Goal: Transaction & Acquisition: Book appointment/travel/reservation

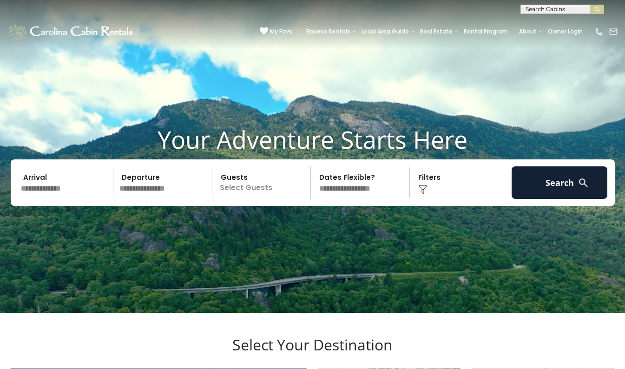
click at [49, 199] on input "text" at bounding box center [66, 182] width 96 height 33
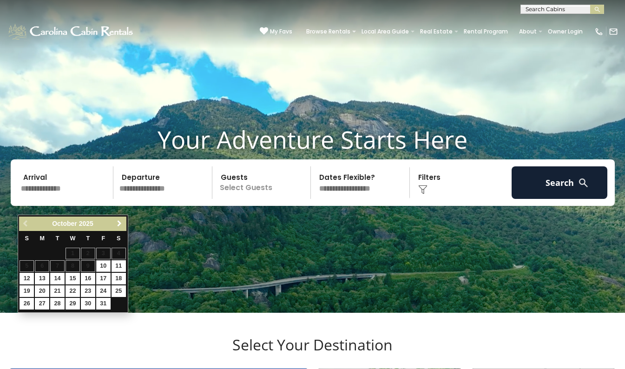
click at [119, 223] on span "Next" at bounding box center [119, 223] width 7 height 7
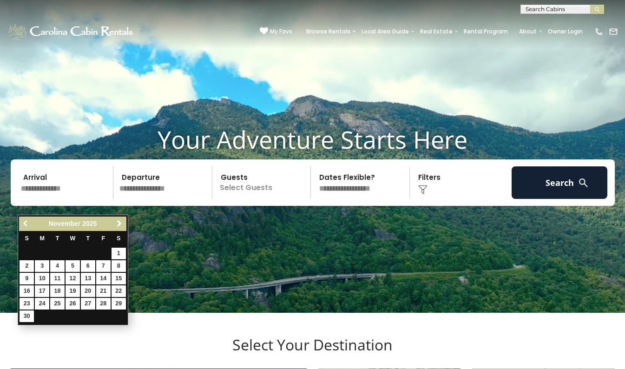
click at [26, 225] on span "Previous" at bounding box center [25, 223] width 7 height 7
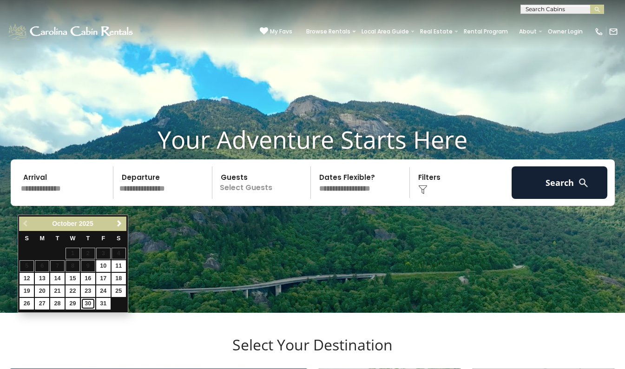
click at [88, 301] on link "30" at bounding box center [88, 304] width 14 height 12
type input "********"
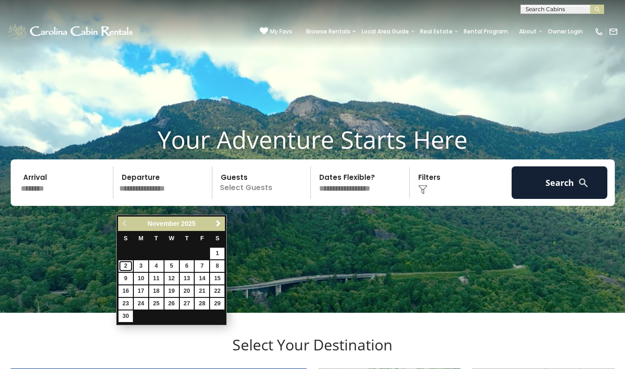
click at [125, 268] on link "2" at bounding box center [125, 266] width 14 height 12
type input "*******"
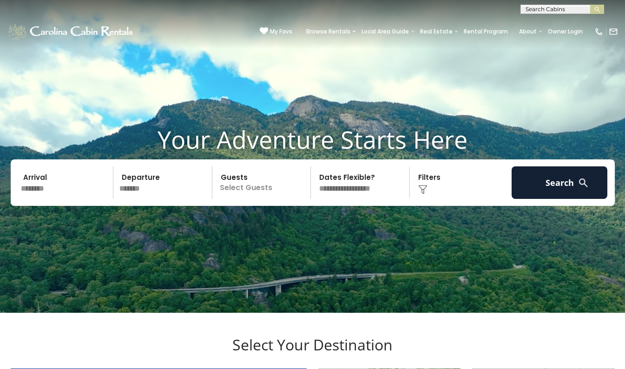
click at [422, 199] on div "Click to Choose" at bounding box center [460, 182] width 96 height 33
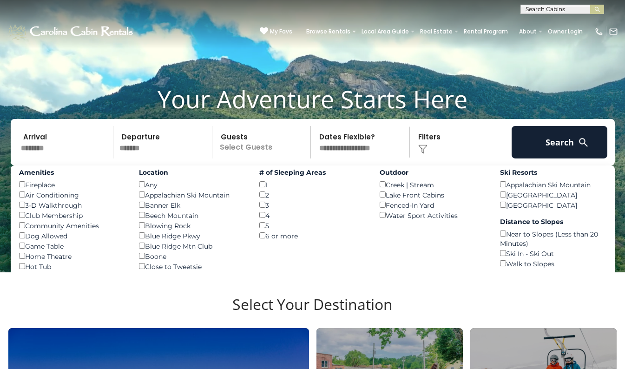
scroll to position [32, 0]
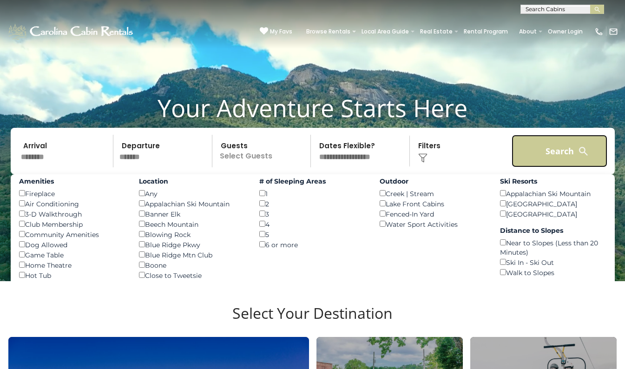
click at [550, 167] on button "Search" at bounding box center [559, 151] width 96 height 33
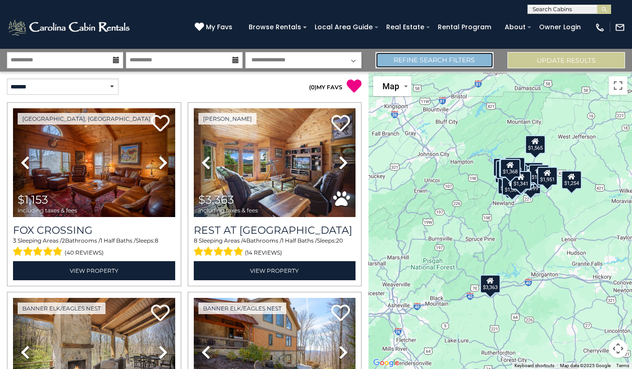
click at [449, 65] on link "Refine Search Filters" at bounding box center [434, 60] width 118 height 16
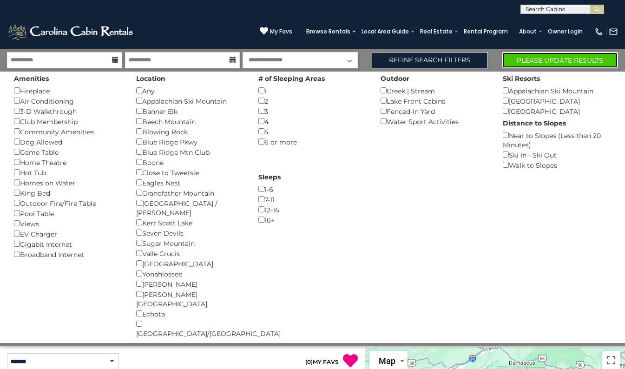
click at [556, 60] on button "Please Update Results" at bounding box center [560, 60] width 116 height 16
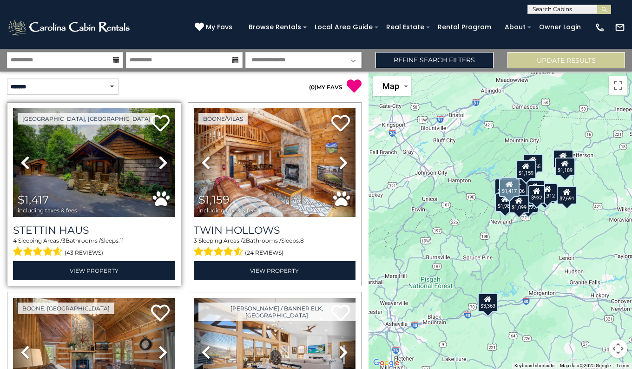
click at [158, 162] on icon at bounding box center [162, 162] width 9 height 15
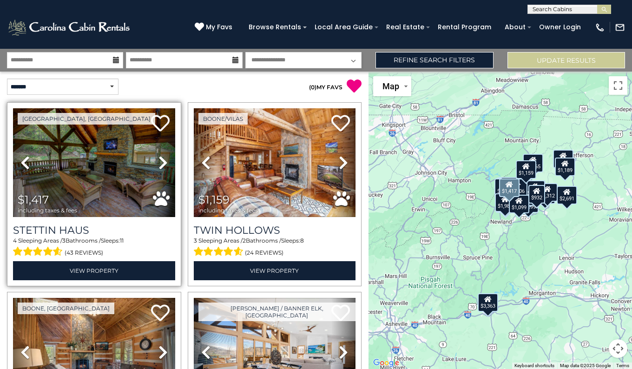
click at [158, 162] on icon at bounding box center [162, 162] width 9 height 15
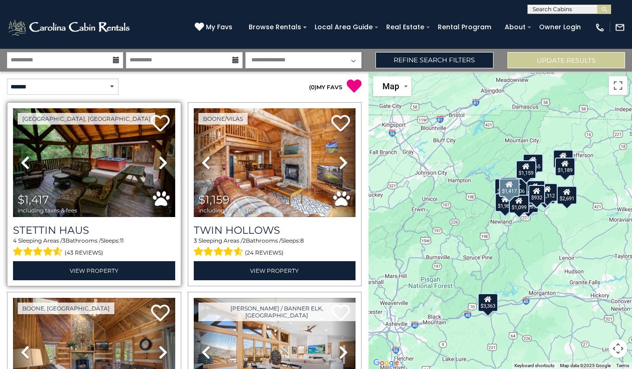
click at [158, 162] on icon at bounding box center [162, 162] width 9 height 15
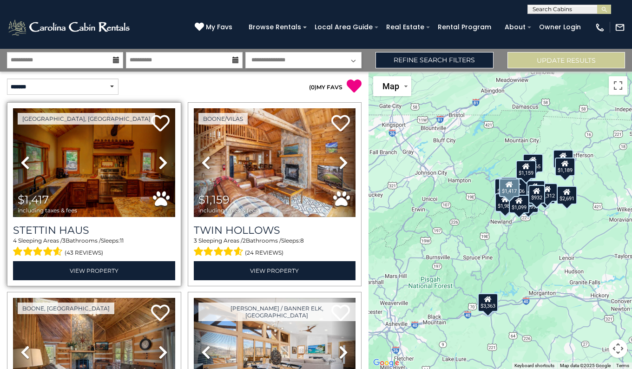
click at [158, 162] on icon at bounding box center [162, 162] width 9 height 15
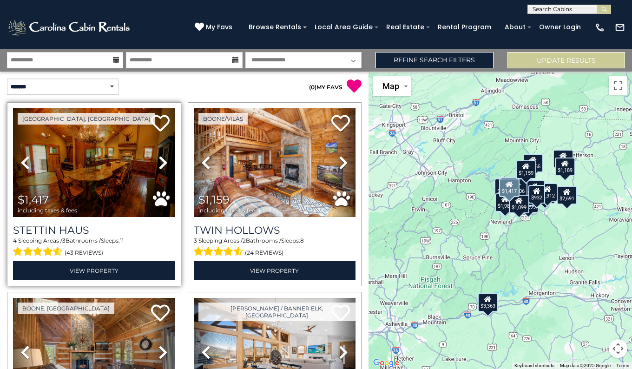
click at [158, 162] on icon at bounding box center [162, 162] width 9 height 15
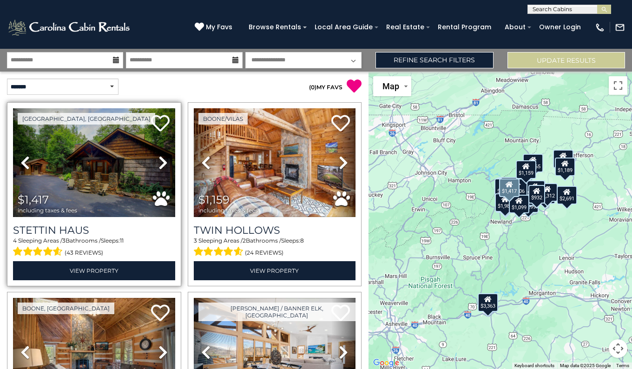
click at [158, 162] on icon at bounding box center [162, 162] width 9 height 15
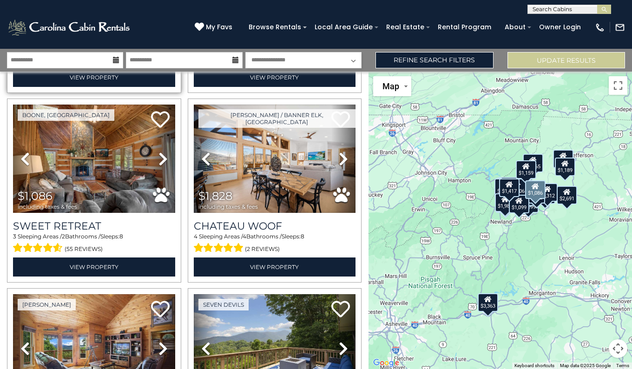
scroll to position [193, 0]
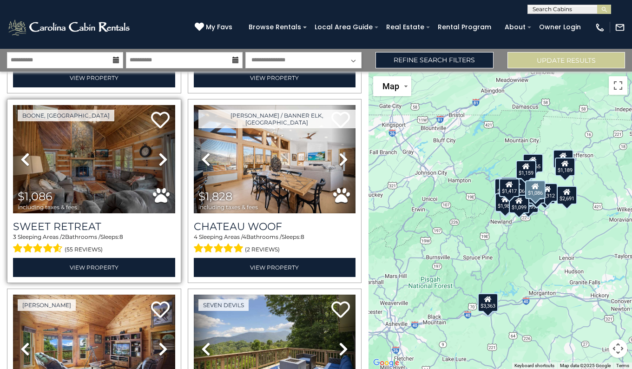
click at [159, 156] on icon at bounding box center [162, 159] width 9 height 15
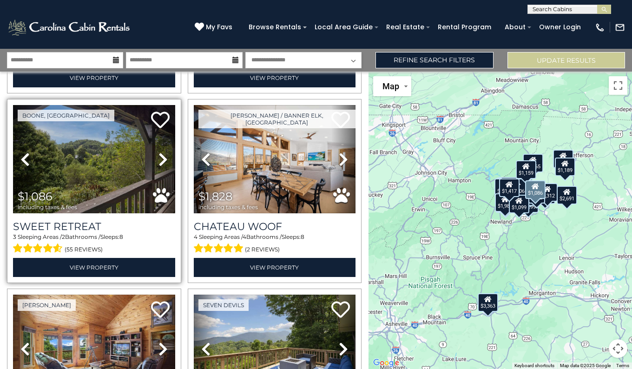
click at [159, 156] on icon at bounding box center [162, 159] width 9 height 15
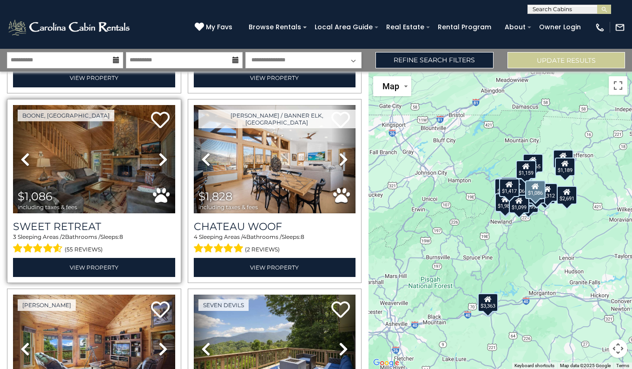
click at [159, 156] on icon at bounding box center [162, 159] width 9 height 15
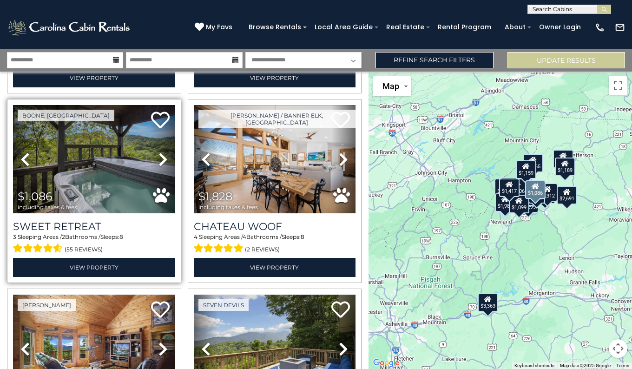
click at [159, 156] on icon at bounding box center [162, 159] width 9 height 15
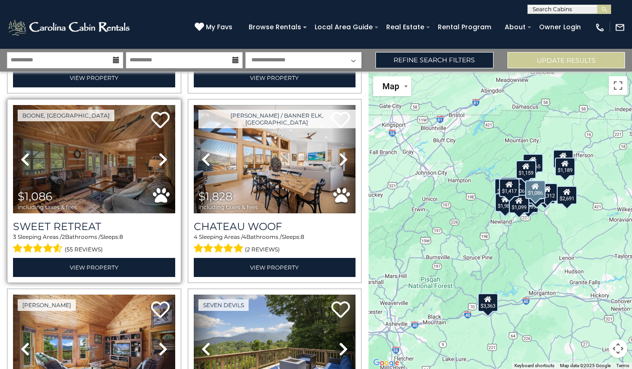
click at [159, 156] on icon at bounding box center [162, 159] width 9 height 15
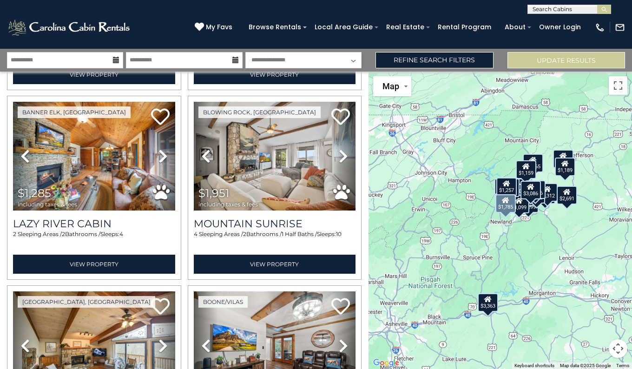
scroll to position [1144, 0]
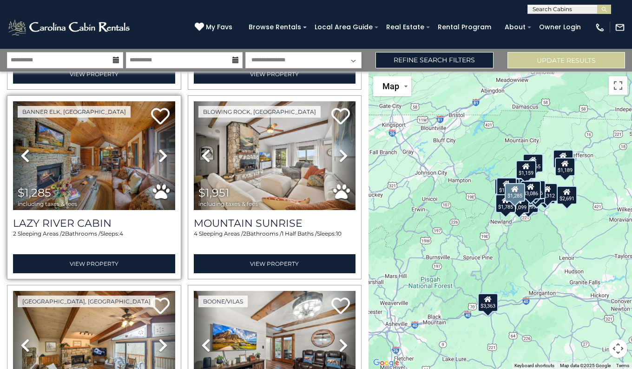
click at [160, 148] on icon at bounding box center [162, 155] width 9 height 15
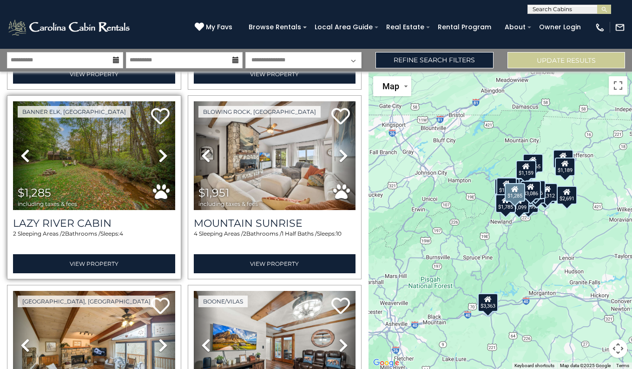
click at [160, 148] on icon at bounding box center [162, 155] width 9 height 15
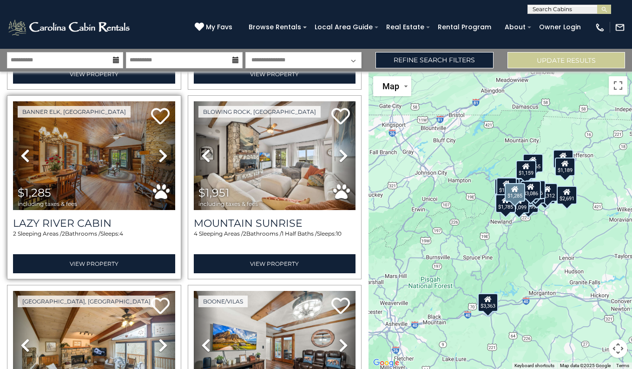
click at [160, 148] on icon at bounding box center [162, 155] width 9 height 15
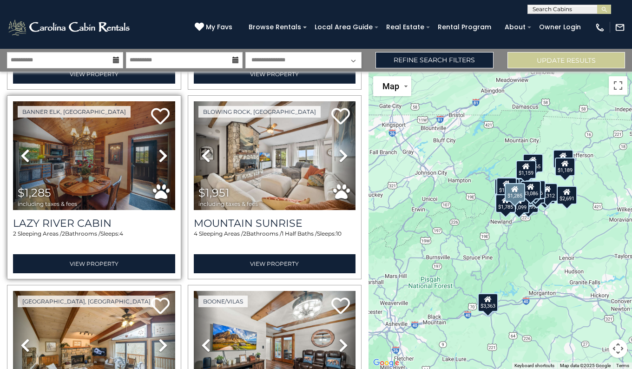
click at [160, 148] on icon at bounding box center [162, 155] width 9 height 15
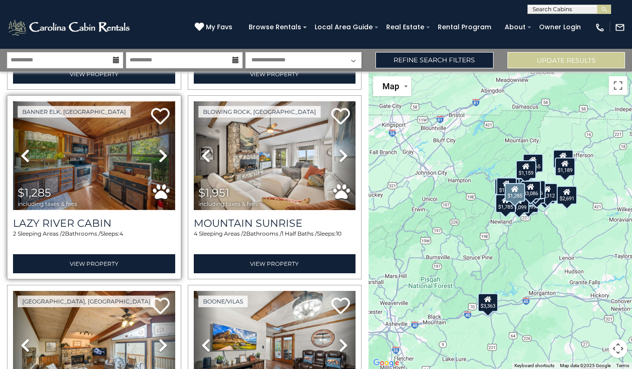
click at [100, 151] on img at bounding box center [94, 155] width 162 height 109
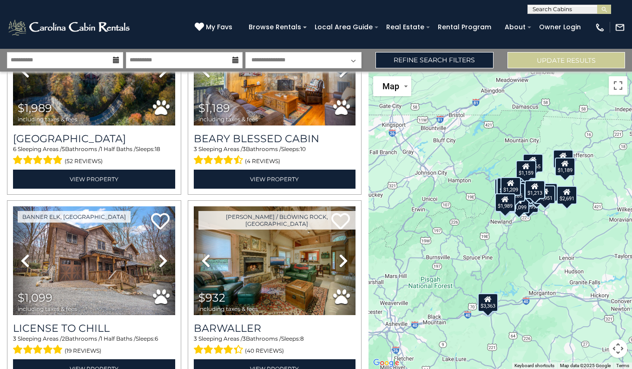
scroll to position [2603, 0]
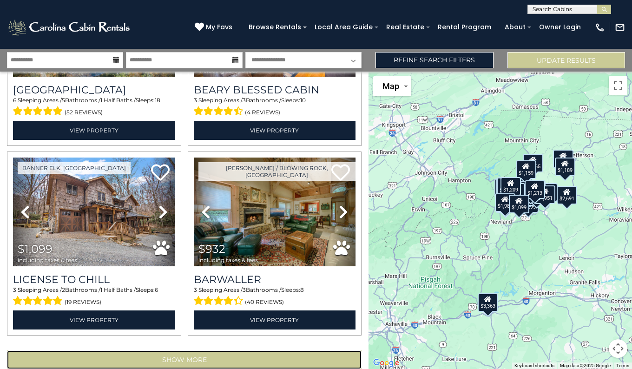
click at [182, 350] on button "Show More" at bounding box center [184, 359] width 354 height 19
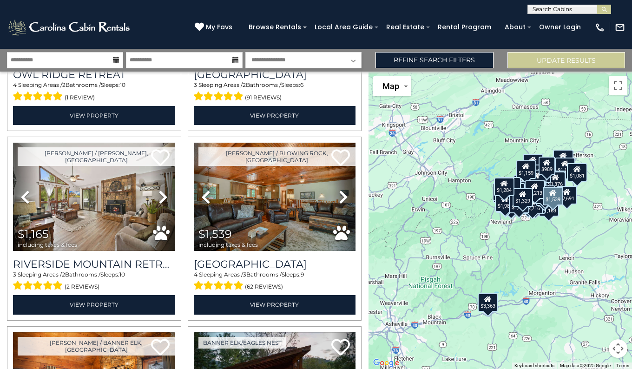
scroll to position [3377, 0]
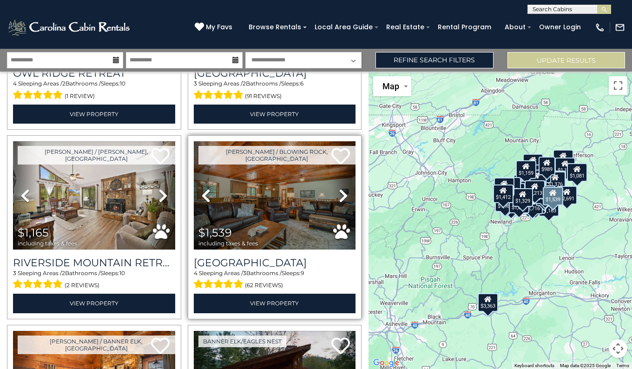
click at [339, 188] on icon at bounding box center [343, 195] width 9 height 15
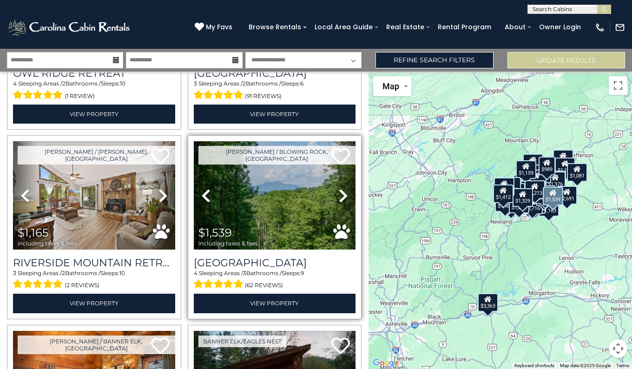
click at [339, 188] on icon at bounding box center [343, 195] width 9 height 15
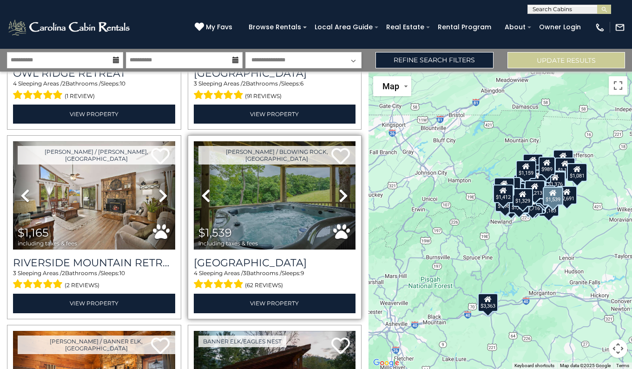
click at [339, 188] on icon at bounding box center [343, 195] width 9 height 15
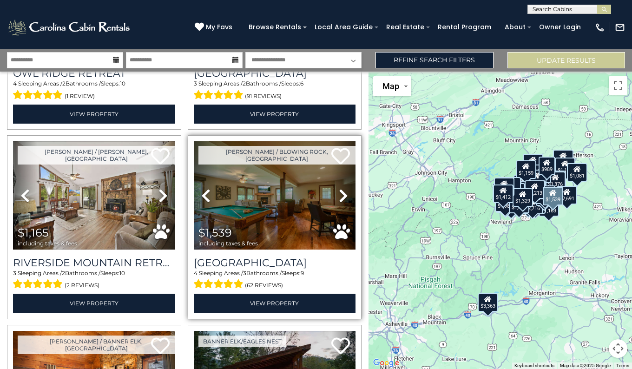
click at [339, 188] on icon at bounding box center [343, 195] width 9 height 15
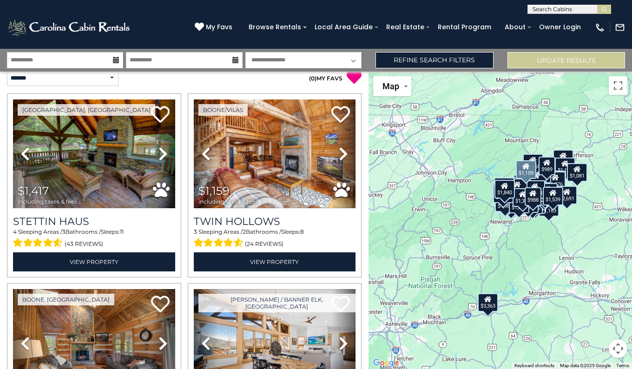
scroll to position [0, 0]
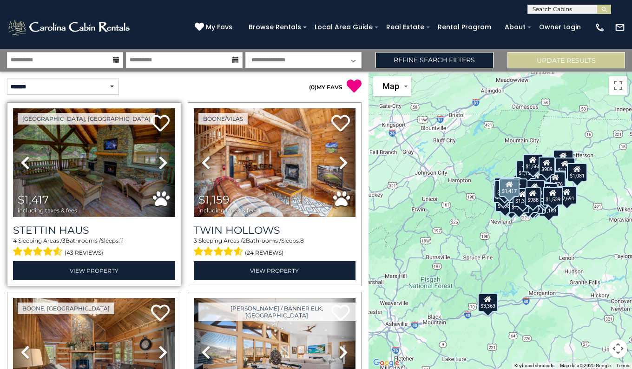
click at [107, 166] on img at bounding box center [94, 162] width 162 height 109
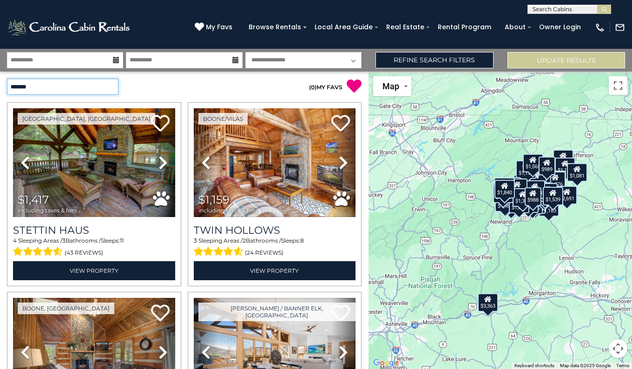
click at [85, 90] on select "**********" at bounding box center [62, 87] width 111 height 16
select select "*********"
click at [7, 79] on select "**********" at bounding box center [62, 87] width 111 height 16
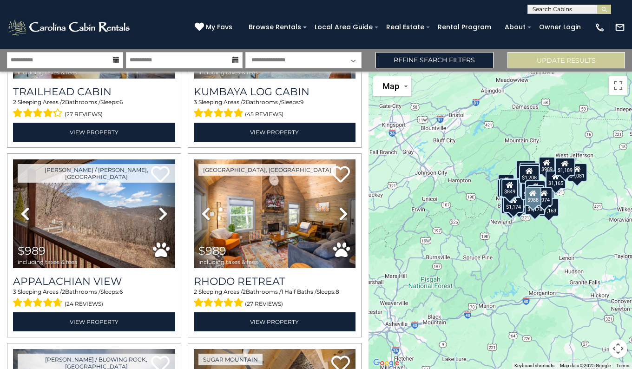
scroll to position [1087, 0]
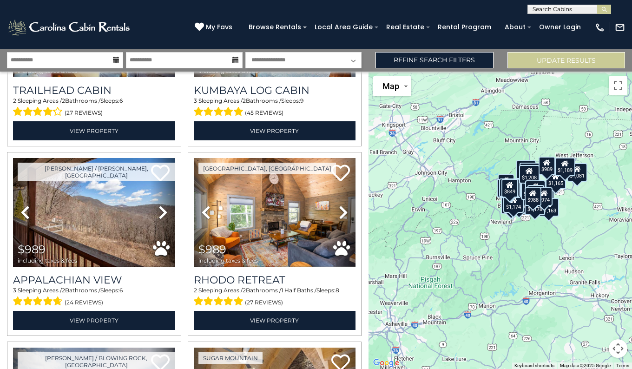
drag, startPoint x: 84, startPoint y: 96, endPoint x: 383, endPoint y: 225, distance: 326.1
click at [383, 225] on div "$1,086 $1,159 $1,417 $1,828 $849 $932 $935 $966 $974 $978 $988 $988 $989 $989 $…" at bounding box center [499, 220] width 263 height 297
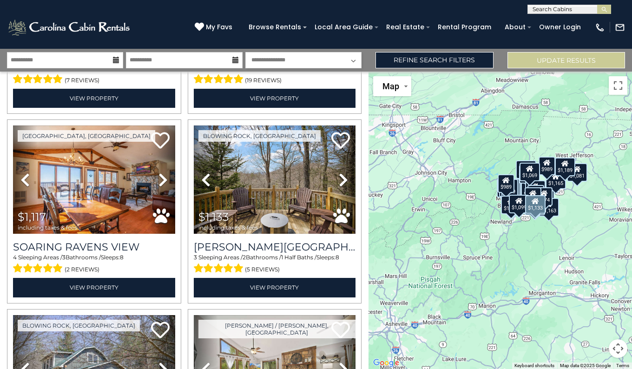
scroll to position [1878, 0]
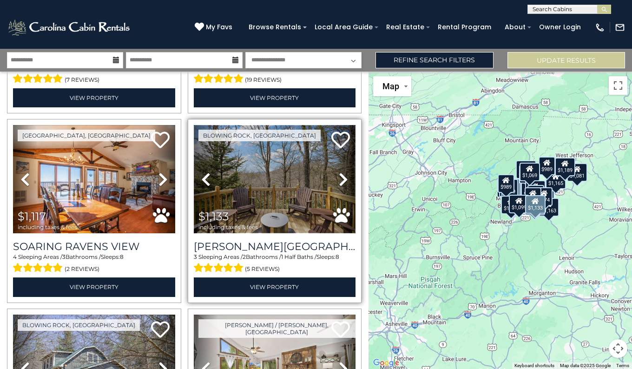
click at [267, 173] on img at bounding box center [275, 179] width 162 height 109
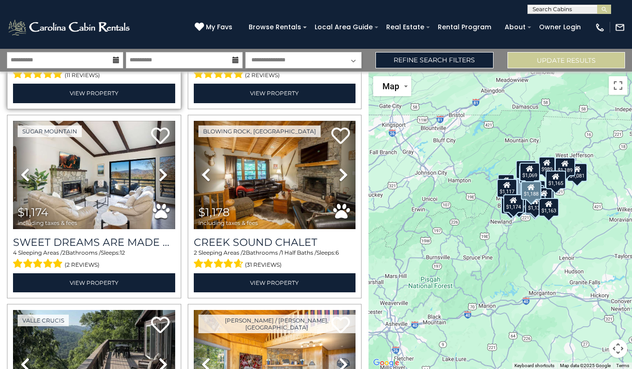
scroll to position [2255, 0]
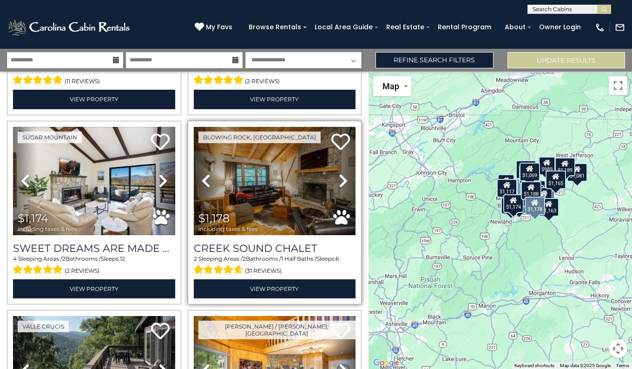
click at [339, 173] on icon at bounding box center [343, 180] width 9 height 15
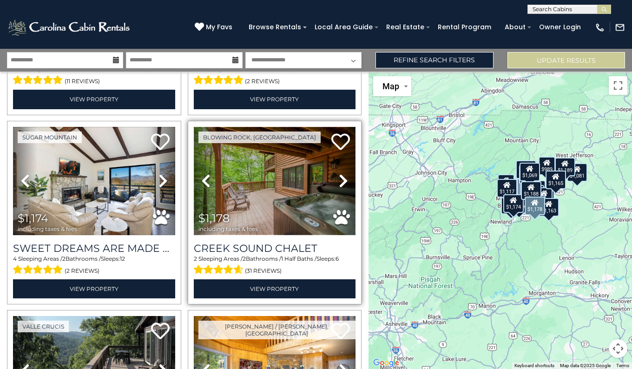
click at [256, 174] on img at bounding box center [275, 181] width 162 height 109
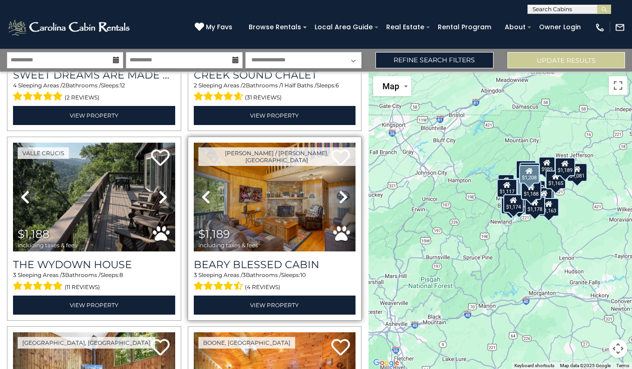
scroll to position [2428, 0]
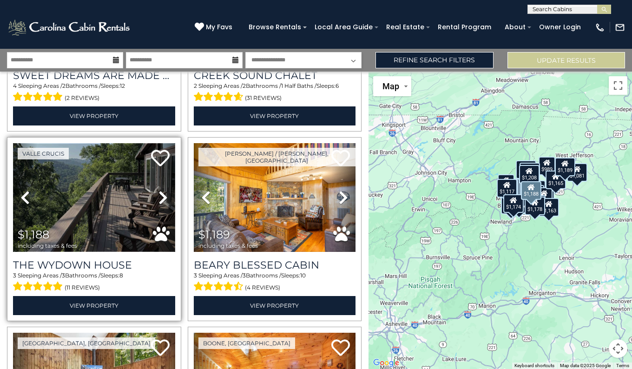
click at [105, 190] on img at bounding box center [94, 197] width 162 height 109
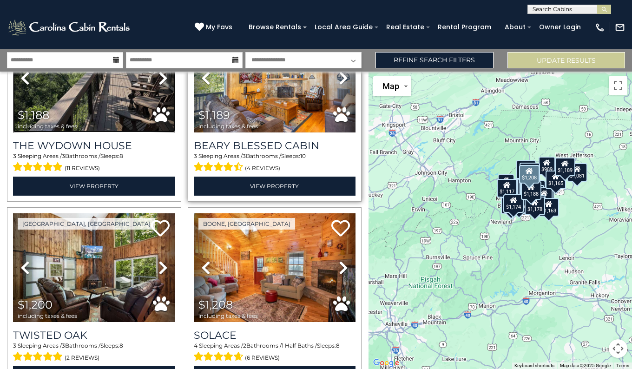
scroll to position [2603, 0]
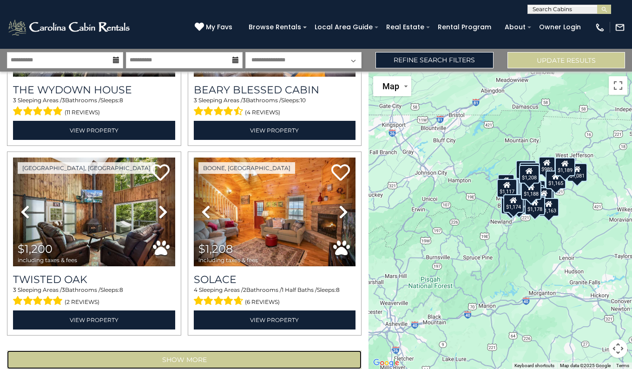
click at [172, 350] on button "Show More" at bounding box center [184, 359] width 354 height 19
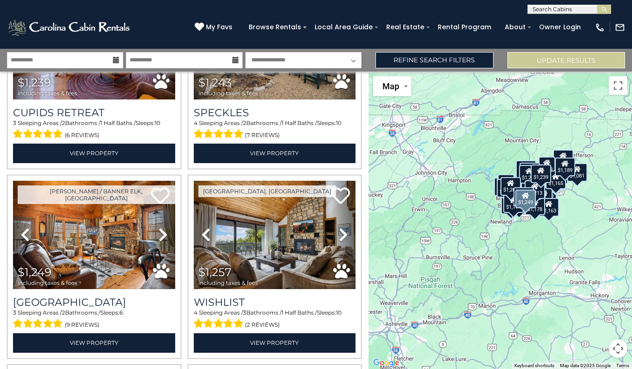
scroll to position [3528, 0]
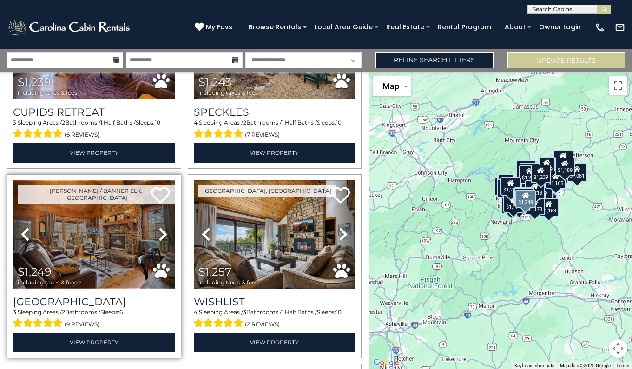
click at [108, 202] on img at bounding box center [94, 234] width 162 height 109
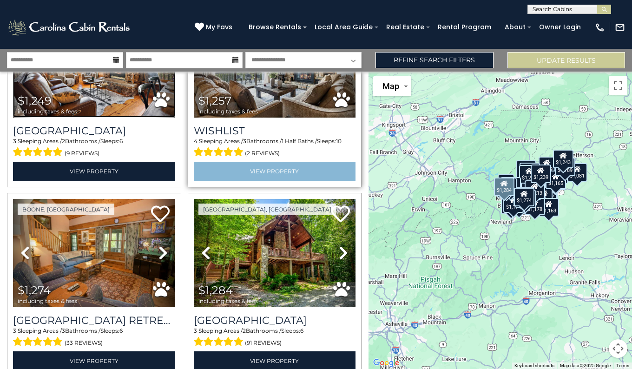
scroll to position [3703, 0]
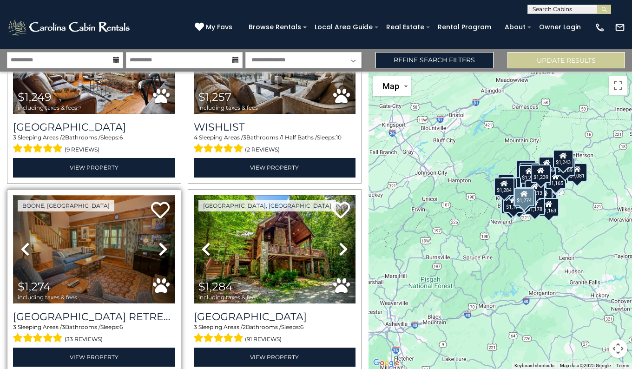
click at [110, 228] on img at bounding box center [94, 249] width 162 height 109
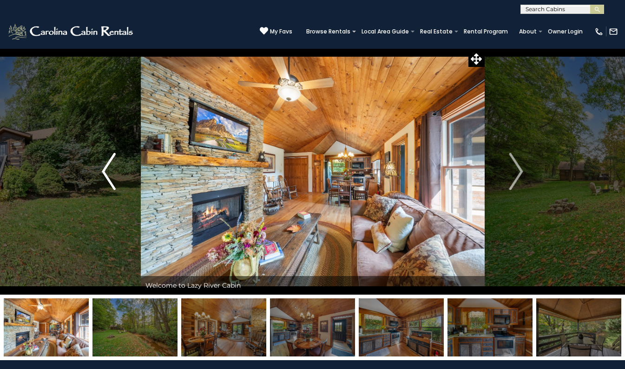
click at [107, 164] on img "Previous" at bounding box center [109, 171] width 14 height 37
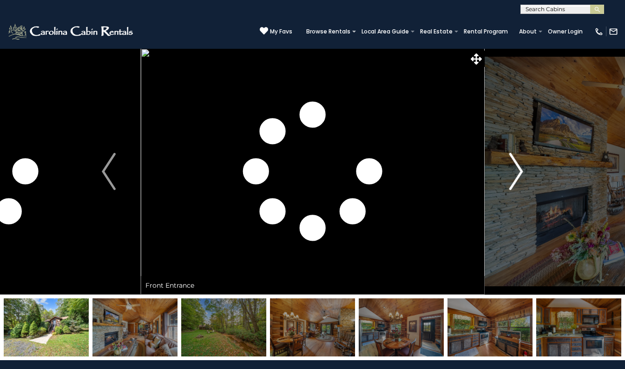
click at [518, 176] on img "Next" at bounding box center [516, 171] width 14 height 37
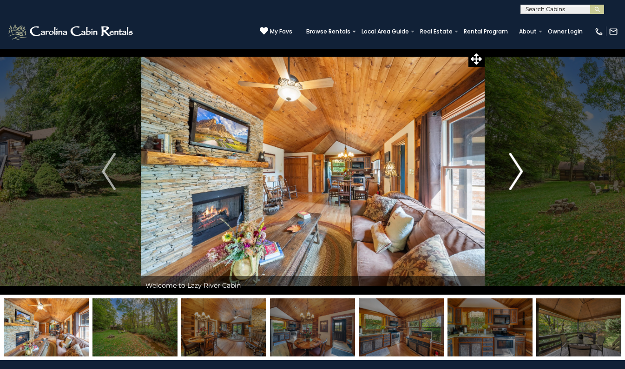
click at [518, 176] on img "Next" at bounding box center [516, 171] width 14 height 37
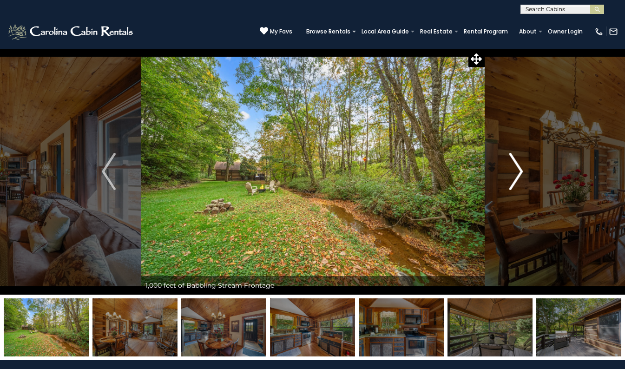
click at [518, 176] on img "Next" at bounding box center [516, 171] width 14 height 37
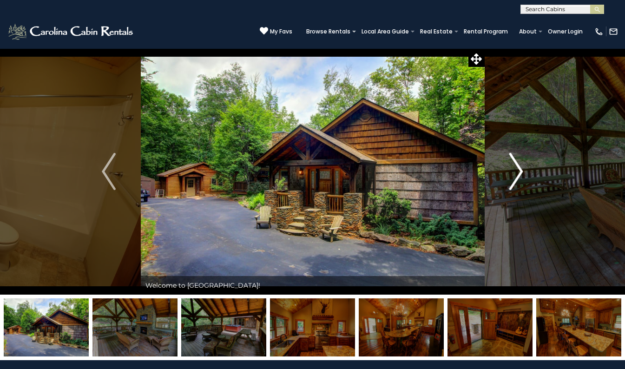
click at [519, 177] on img "Next" at bounding box center [516, 171] width 14 height 37
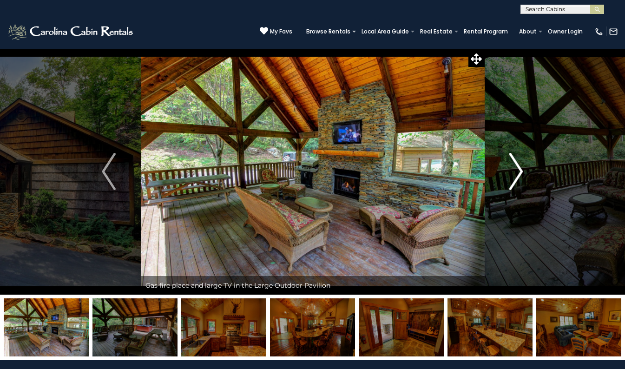
click at [519, 177] on img "Next" at bounding box center [516, 171] width 14 height 37
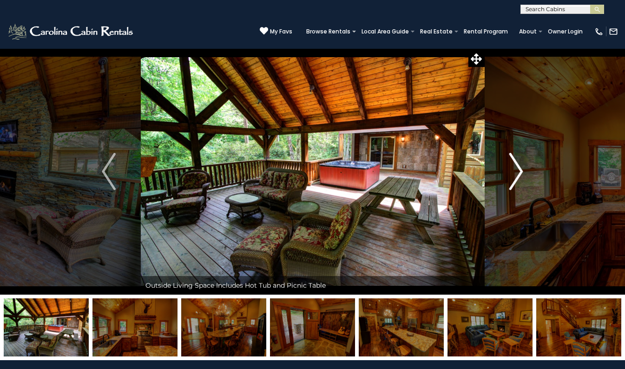
click at [519, 177] on img "Next" at bounding box center [516, 171] width 14 height 37
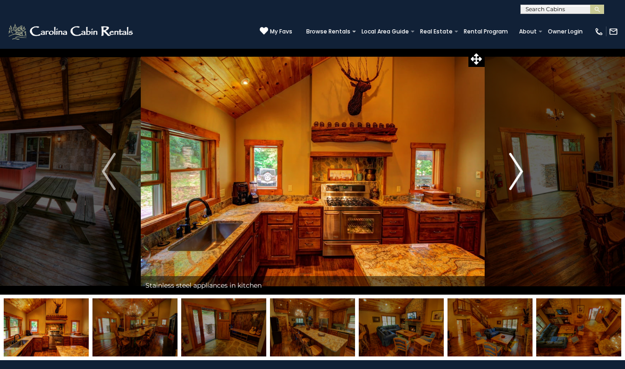
click at [519, 177] on img "Next" at bounding box center [516, 171] width 14 height 37
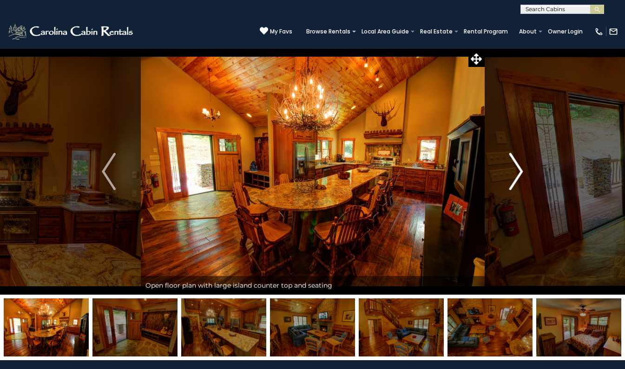
click at [519, 177] on img "Next" at bounding box center [516, 171] width 14 height 37
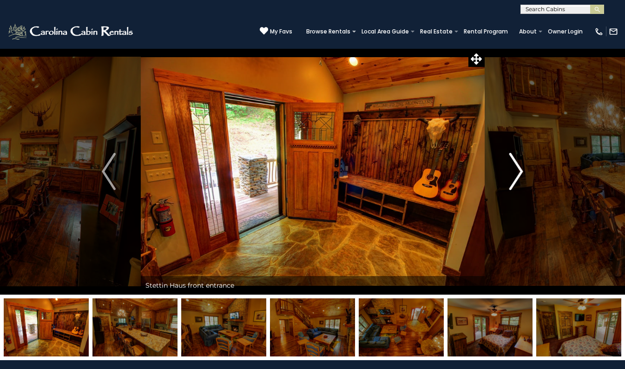
click at [519, 177] on img "Next" at bounding box center [516, 171] width 14 height 37
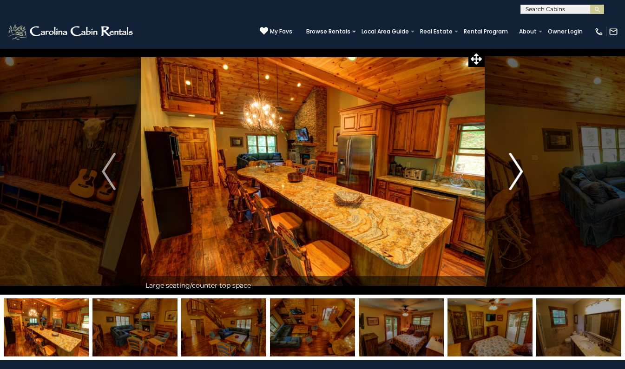
click at [519, 177] on img "Next" at bounding box center [516, 171] width 14 height 37
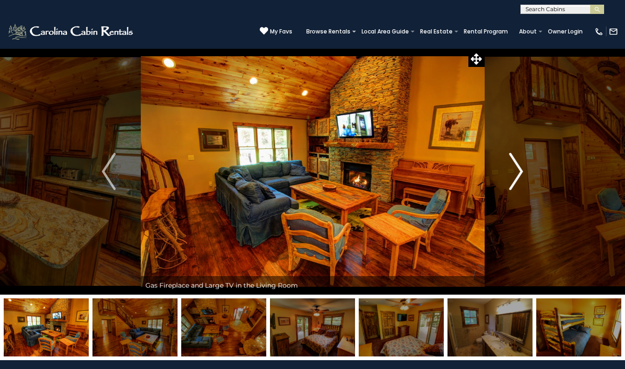
click at [519, 177] on img "Next" at bounding box center [516, 171] width 14 height 37
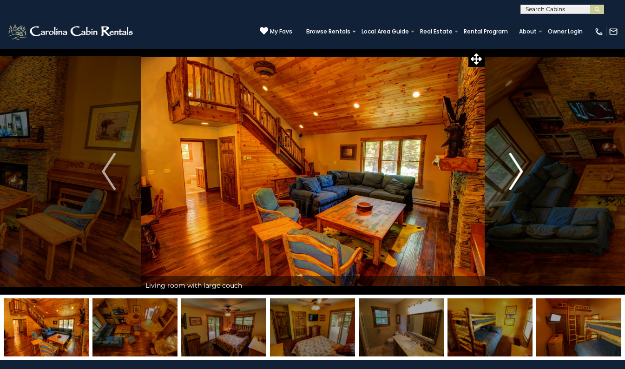
click at [519, 177] on img "Next" at bounding box center [516, 171] width 14 height 37
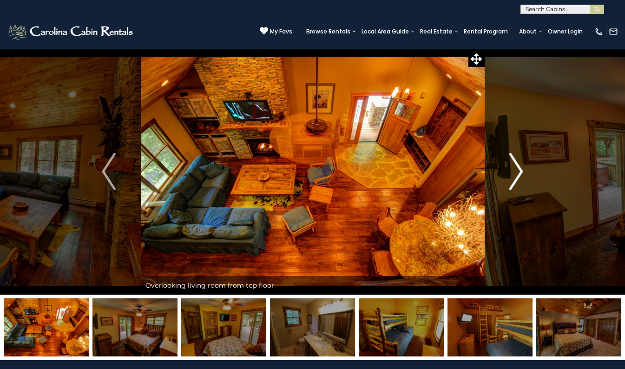
click at [519, 177] on img "Next" at bounding box center [516, 171] width 14 height 37
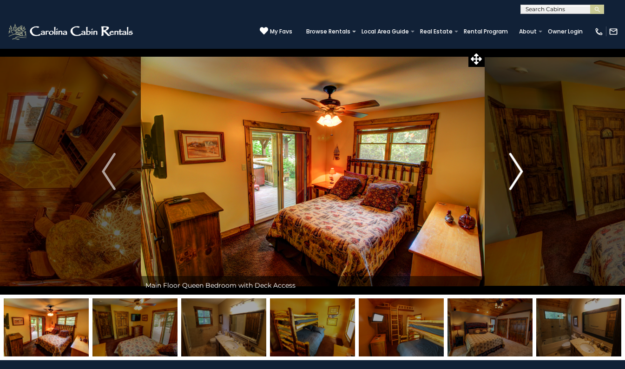
click at [519, 177] on img "Next" at bounding box center [516, 171] width 14 height 37
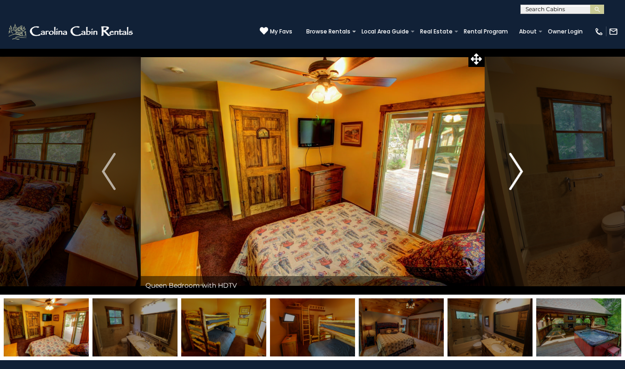
click at [519, 177] on img "Next" at bounding box center [516, 171] width 14 height 37
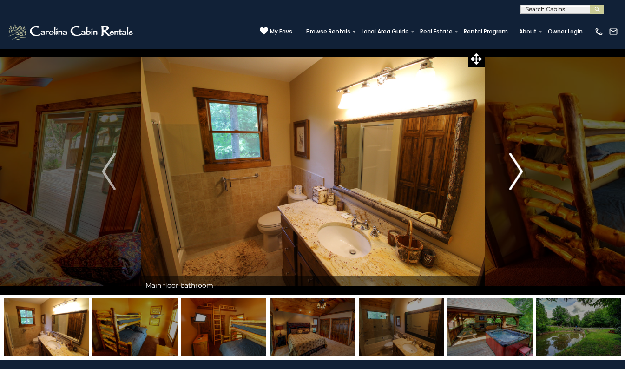
click at [519, 177] on img "Next" at bounding box center [516, 171] width 14 height 37
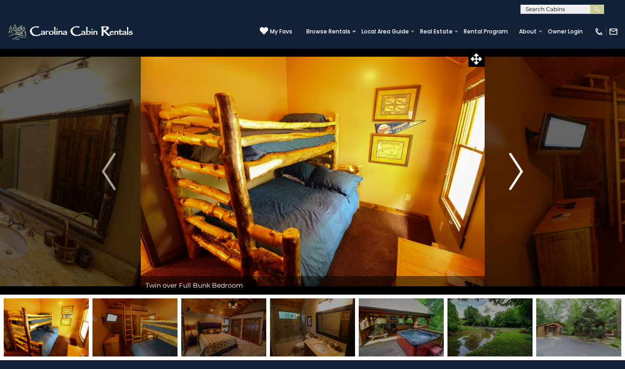
click at [519, 177] on img "Next" at bounding box center [516, 171] width 14 height 37
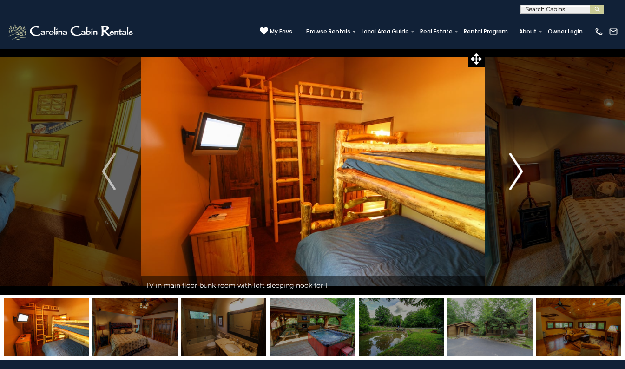
click at [519, 177] on img "Next" at bounding box center [516, 171] width 14 height 37
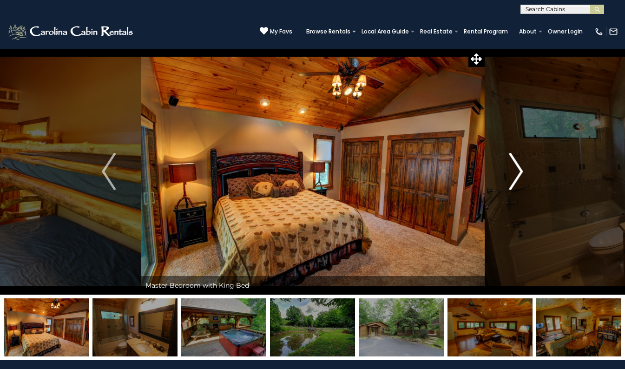
click at [519, 177] on img "Next" at bounding box center [516, 171] width 14 height 37
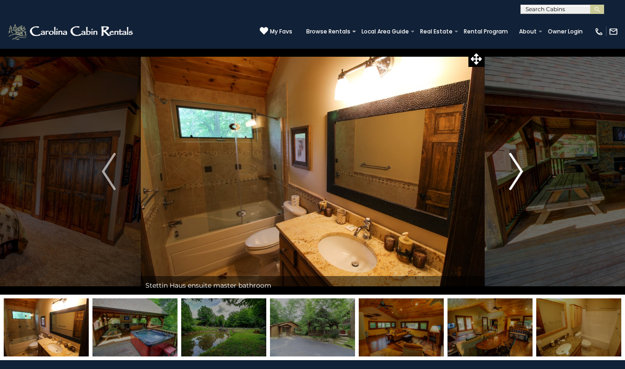
click at [519, 177] on img "Next" at bounding box center [516, 171] width 14 height 37
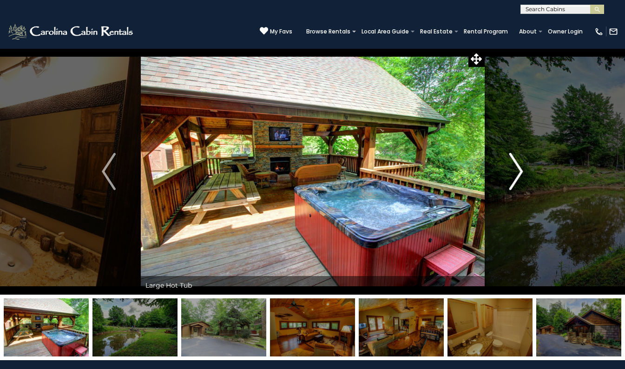
click at [519, 177] on img "Next" at bounding box center [516, 171] width 14 height 37
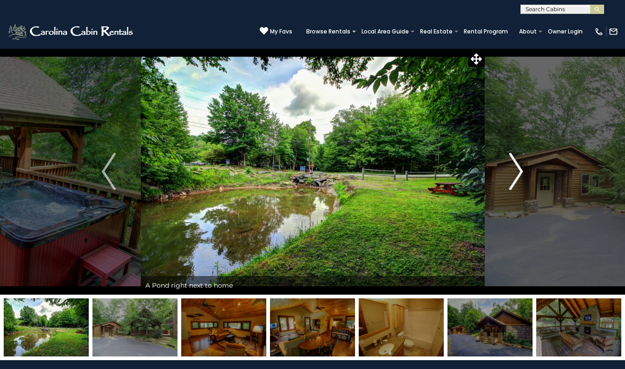
click at [519, 177] on img "Next" at bounding box center [516, 171] width 14 height 37
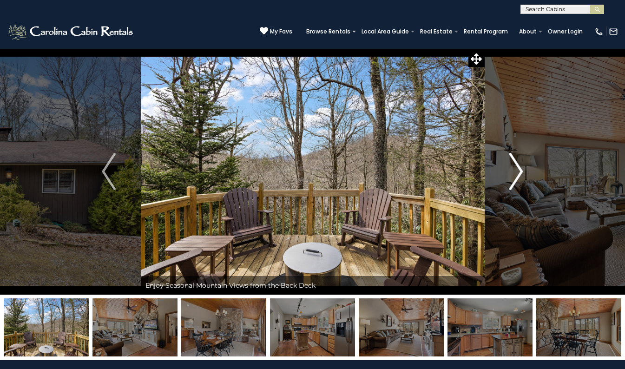
click at [511, 172] on img "Next" at bounding box center [516, 171] width 14 height 37
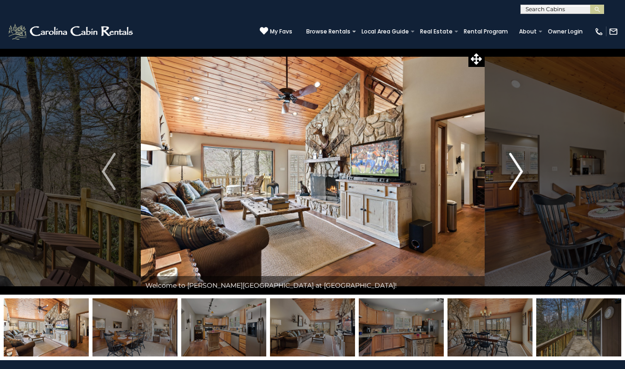
click at [511, 172] on img "Next" at bounding box center [516, 171] width 14 height 37
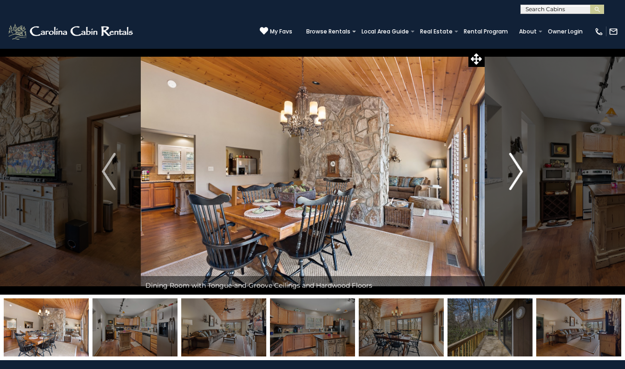
click at [511, 172] on img "Next" at bounding box center [516, 171] width 14 height 37
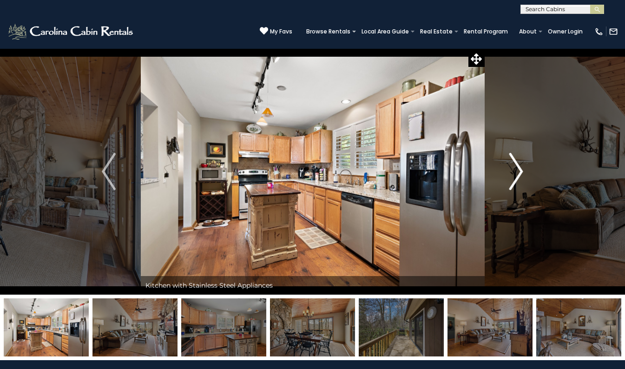
click at [511, 172] on img "Next" at bounding box center [516, 171] width 14 height 37
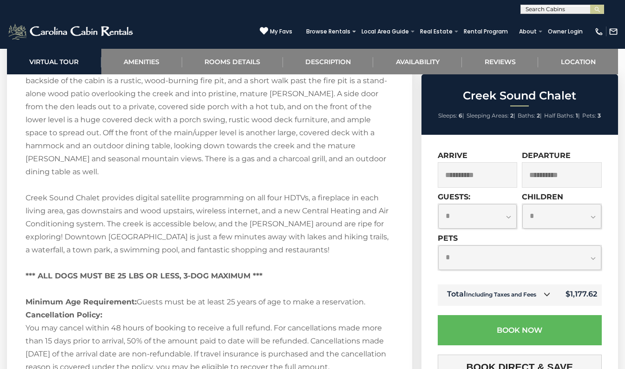
scroll to position [1695, 0]
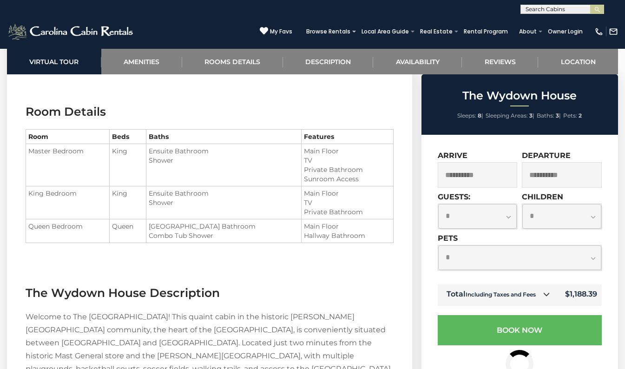
scroll to position [970, 0]
drag, startPoint x: 0, startPoint y: 0, endPoint x: 379, endPoint y: 276, distance: 468.8
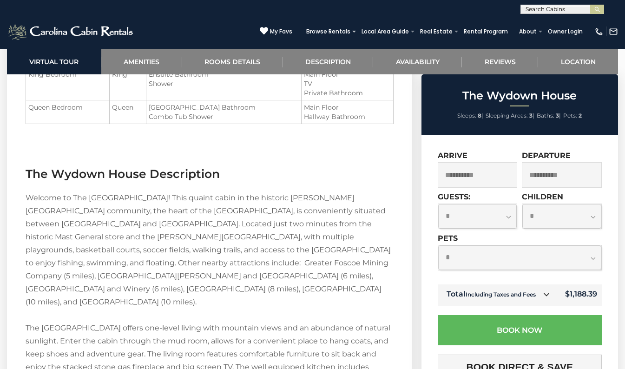
scroll to position [1090, 0]
drag, startPoint x: 379, startPoint y: 276, endPoint x: 280, endPoint y: 155, distance: 156.4
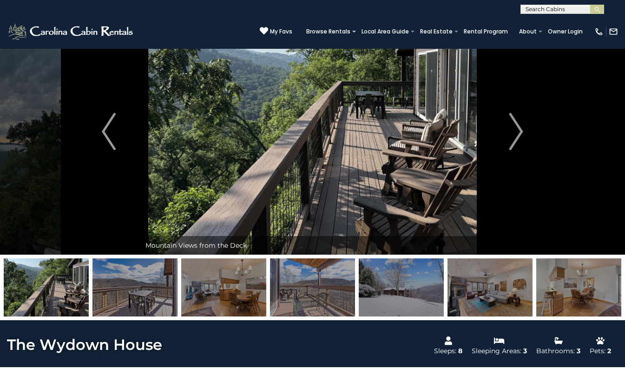
scroll to position [0, 0]
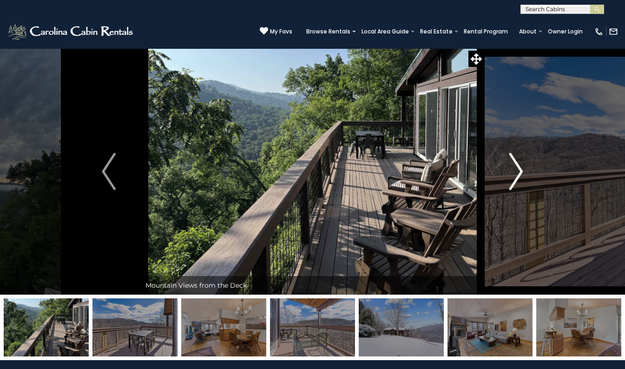
click at [519, 166] on img "Next" at bounding box center [516, 171] width 14 height 37
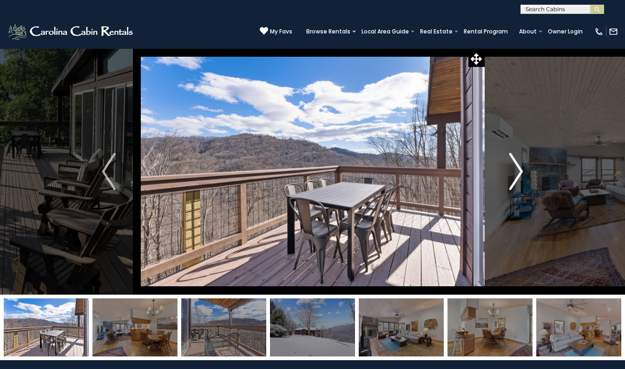
click at [519, 166] on img "Next" at bounding box center [516, 171] width 14 height 37
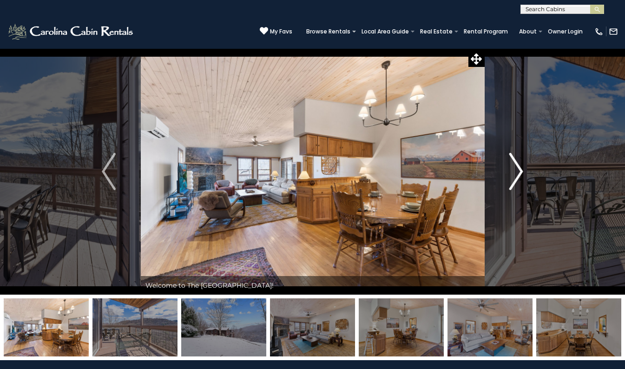
click at [519, 166] on img "Next" at bounding box center [516, 171] width 14 height 37
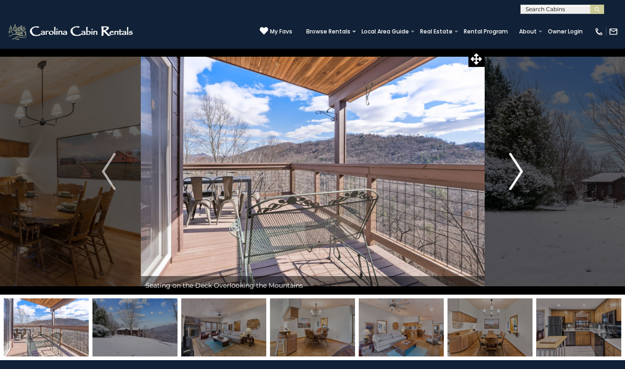
click at [519, 166] on img "Next" at bounding box center [516, 171] width 14 height 37
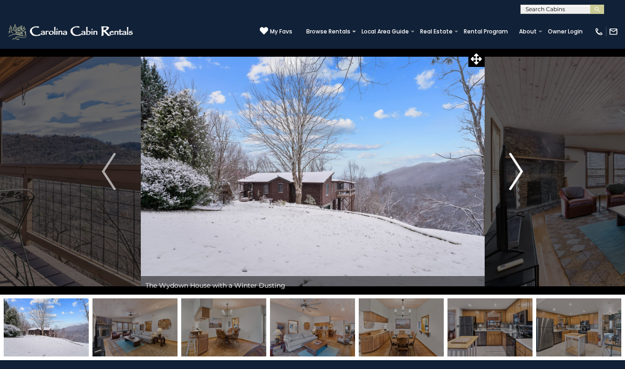
click at [519, 166] on img "Next" at bounding box center [516, 171] width 14 height 37
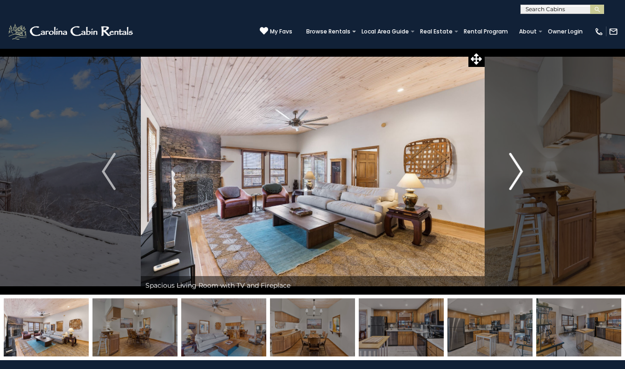
click at [519, 166] on img "Next" at bounding box center [516, 171] width 14 height 37
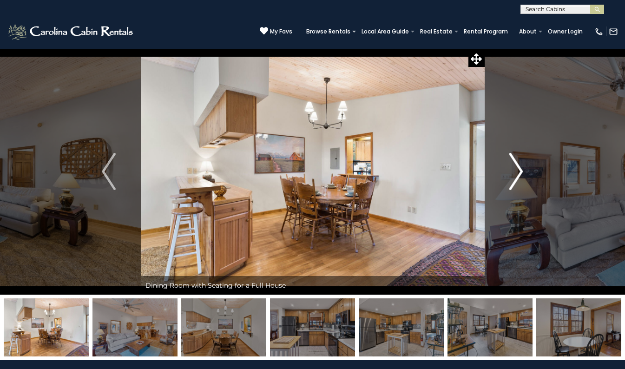
click at [519, 166] on img "Next" at bounding box center [516, 171] width 14 height 37
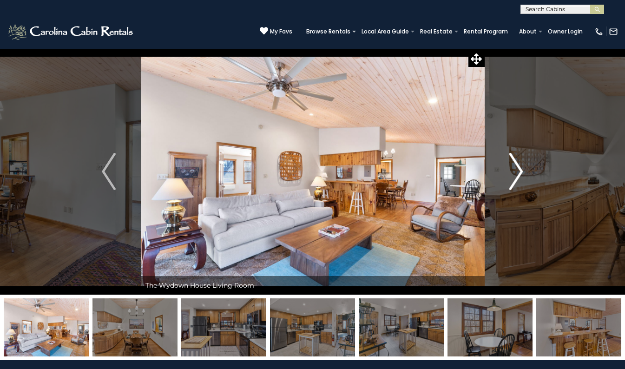
click at [519, 166] on img "Next" at bounding box center [516, 171] width 14 height 37
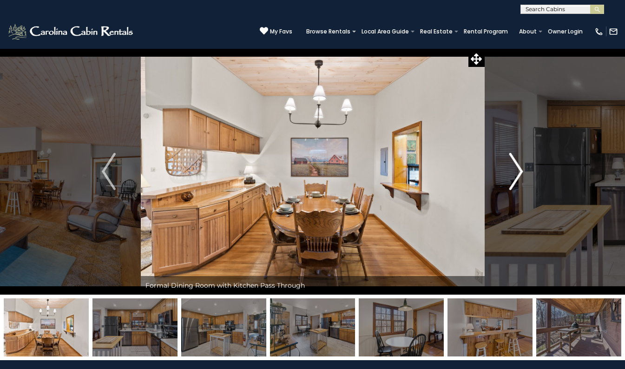
click at [519, 166] on img "Next" at bounding box center [516, 171] width 14 height 37
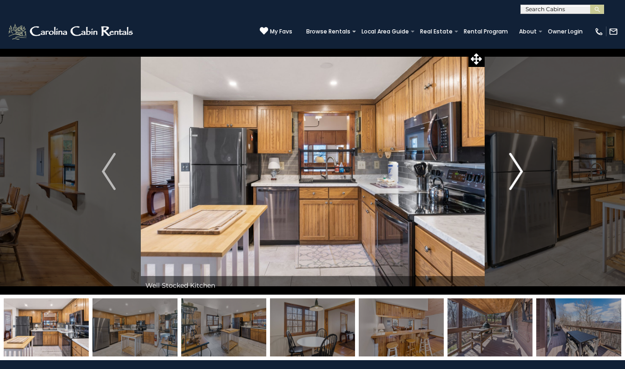
click at [519, 166] on img "Next" at bounding box center [516, 171] width 14 height 37
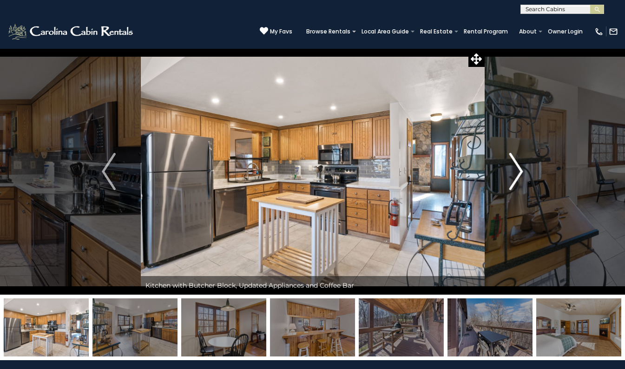
click at [519, 166] on img "Next" at bounding box center [516, 171] width 14 height 37
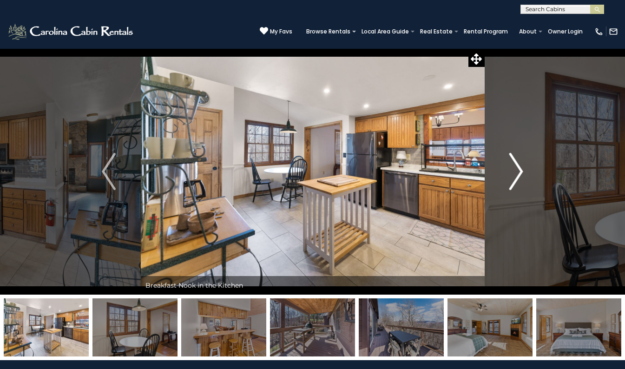
click at [519, 166] on img "Next" at bounding box center [516, 171] width 14 height 37
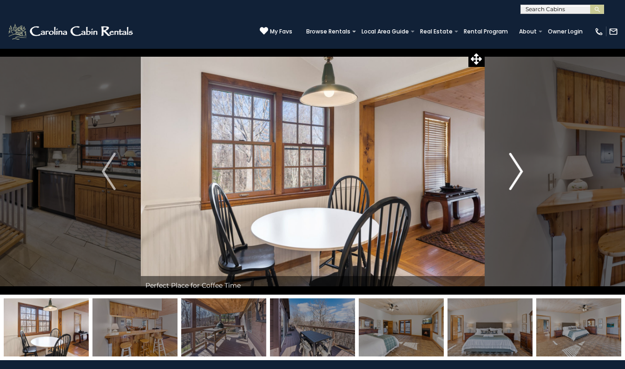
click at [519, 166] on img "Next" at bounding box center [516, 171] width 14 height 37
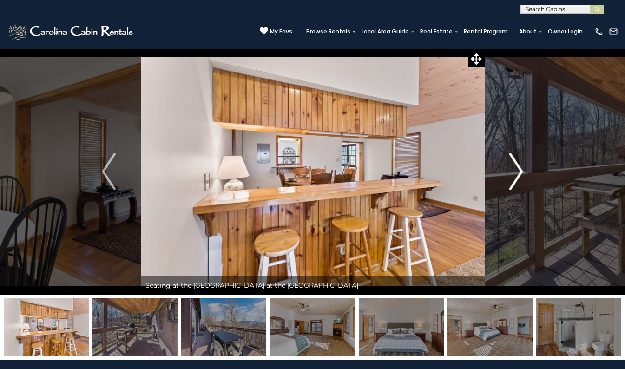
click at [519, 166] on img "Next" at bounding box center [516, 171] width 14 height 37
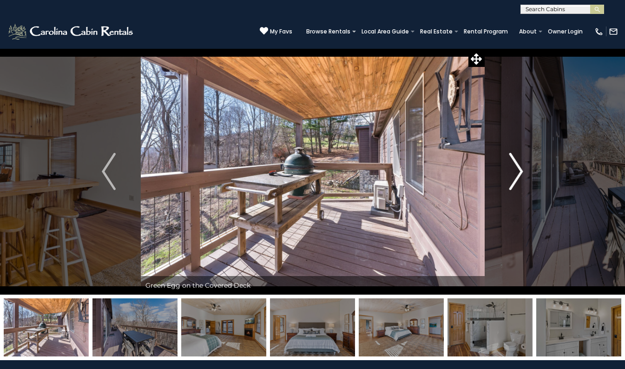
click at [519, 166] on img "Next" at bounding box center [516, 171] width 14 height 37
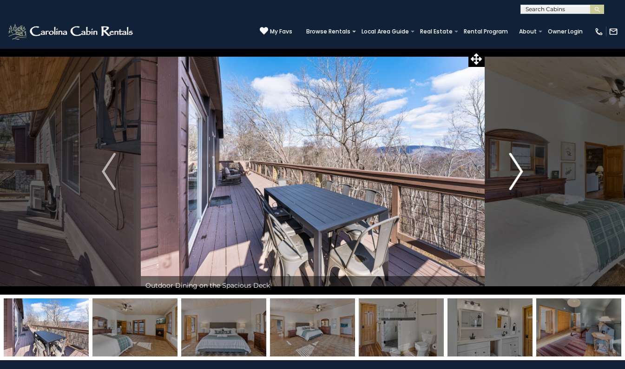
click at [519, 166] on img "Next" at bounding box center [516, 171] width 14 height 37
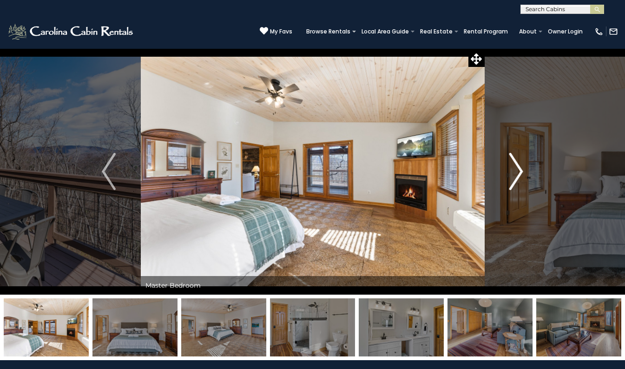
click at [519, 166] on img "Next" at bounding box center [516, 171] width 14 height 37
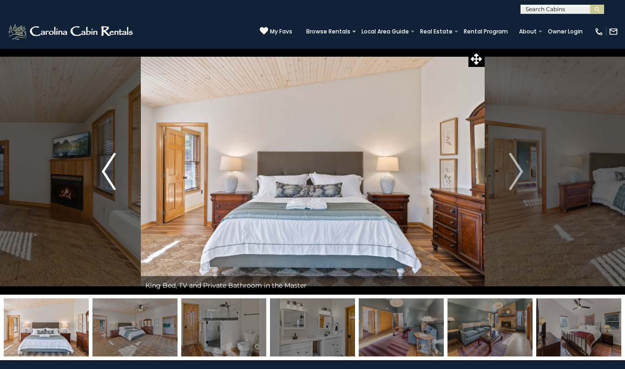
click at [106, 175] on img "Previous" at bounding box center [109, 171] width 14 height 37
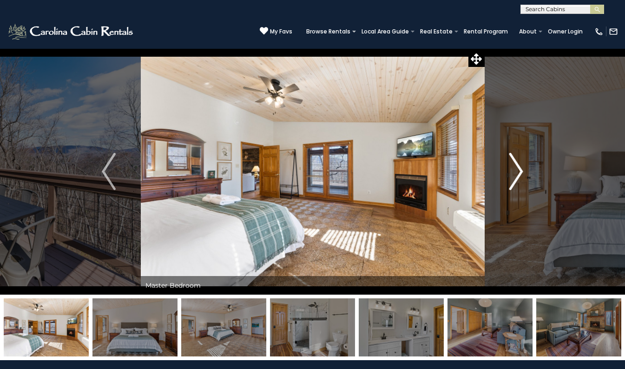
click at [520, 168] on img "Next" at bounding box center [516, 171] width 14 height 37
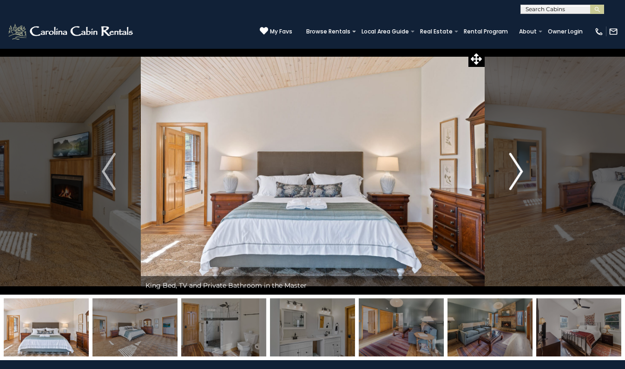
click at [520, 168] on img "Next" at bounding box center [516, 171] width 14 height 37
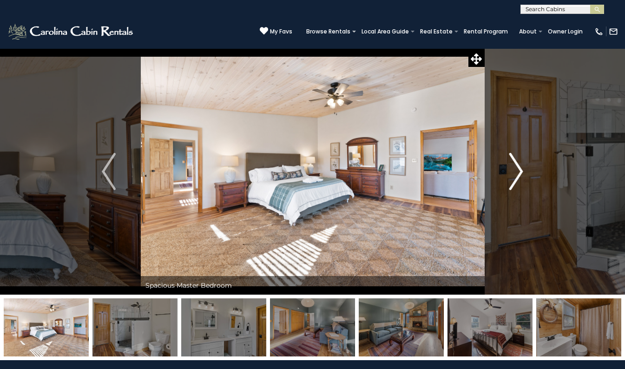
click at [520, 168] on img "Next" at bounding box center [516, 171] width 14 height 37
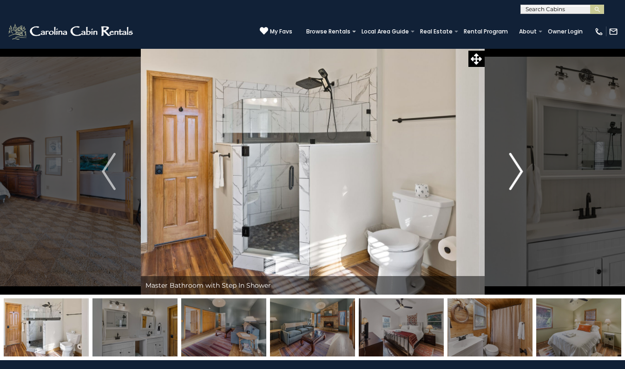
click at [520, 168] on img "Next" at bounding box center [516, 171] width 14 height 37
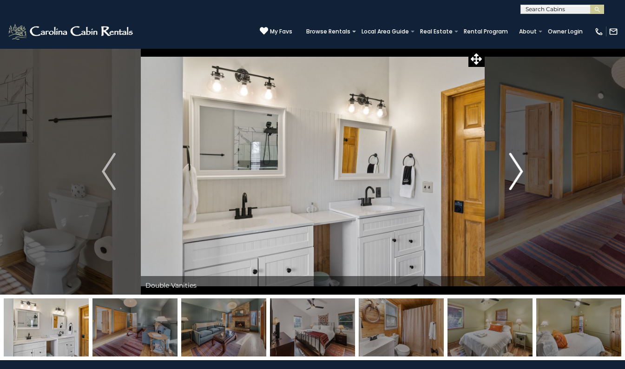
click at [520, 168] on img "Next" at bounding box center [516, 171] width 14 height 37
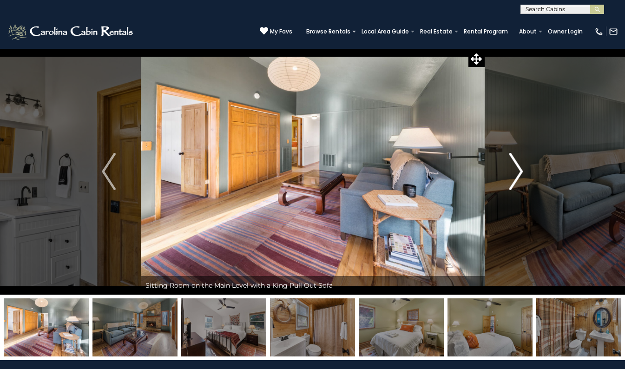
click at [520, 168] on img "Next" at bounding box center [516, 171] width 14 height 37
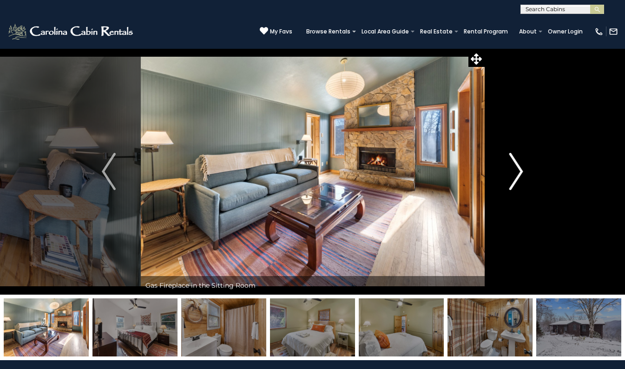
click at [520, 168] on img "Next" at bounding box center [516, 171] width 14 height 37
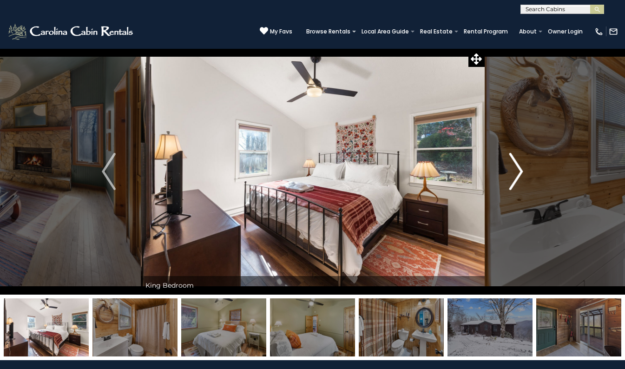
click at [520, 168] on img "Next" at bounding box center [516, 171] width 14 height 37
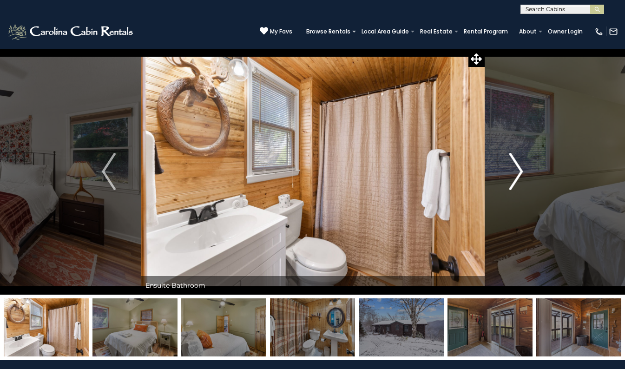
click at [520, 168] on img "Next" at bounding box center [516, 171] width 14 height 37
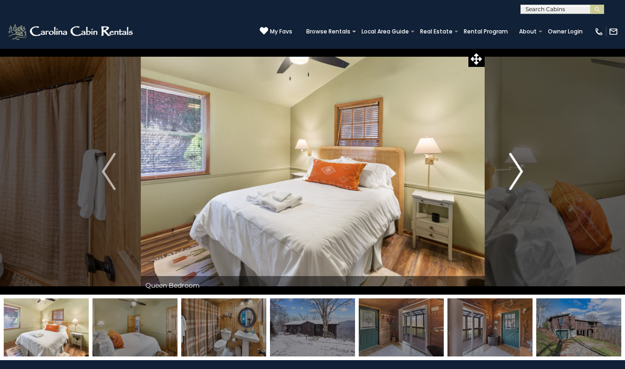
click at [520, 168] on img "Next" at bounding box center [516, 171] width 14 height 37
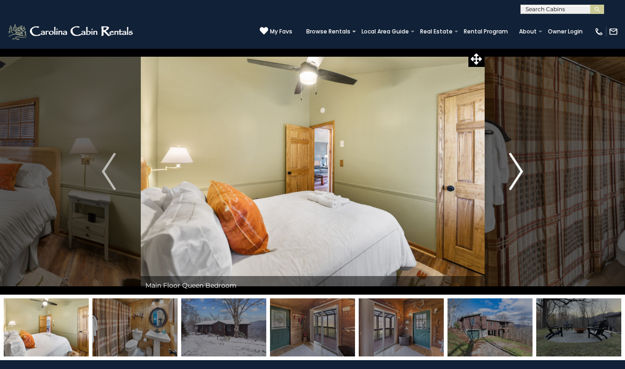
click at [520, 168] on img "Next" at bounding box center [516, 171] width 14 height 37
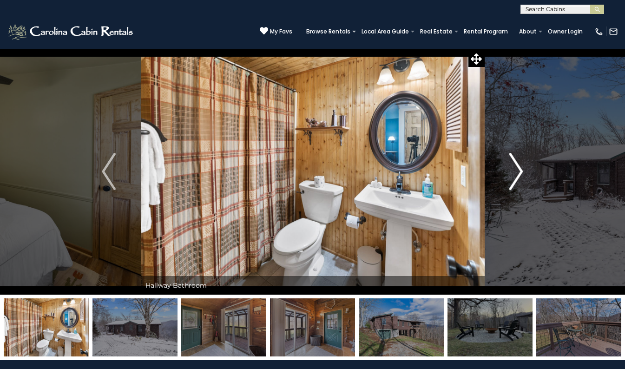
click at [520, 168] on img "Next" at bounding box center [516, 171] width 14 height 37
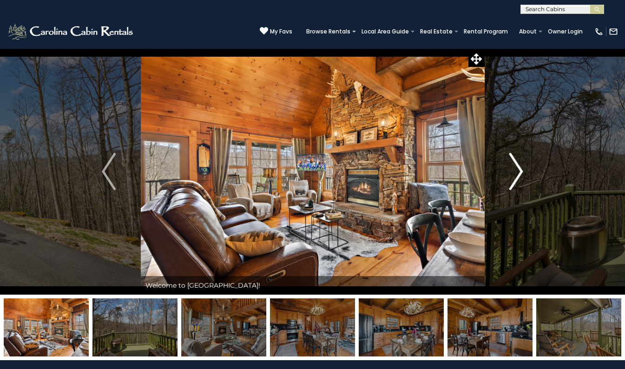
click at [524, 170] on button "Next" at bounding box center [516, 171] width 64 height 246
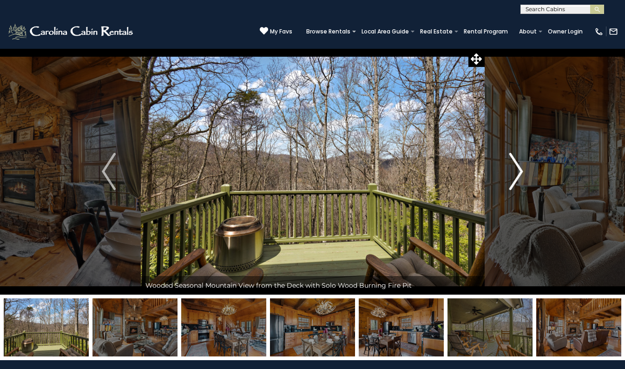
click at [524, 170] on button "Next" at bounding box center [516, 171] width 64 height 246
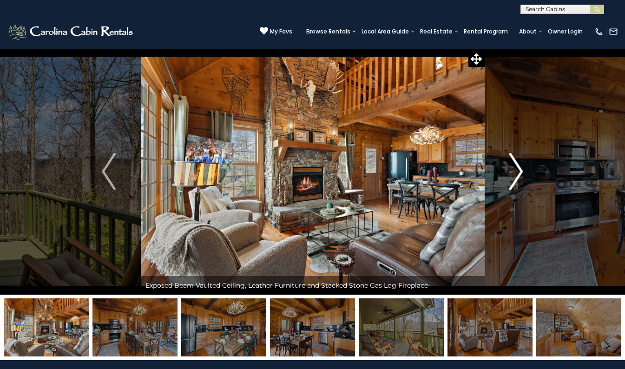
click at [524, 170] on button "Next" at bounding box center [516, 171] width 64 height 246
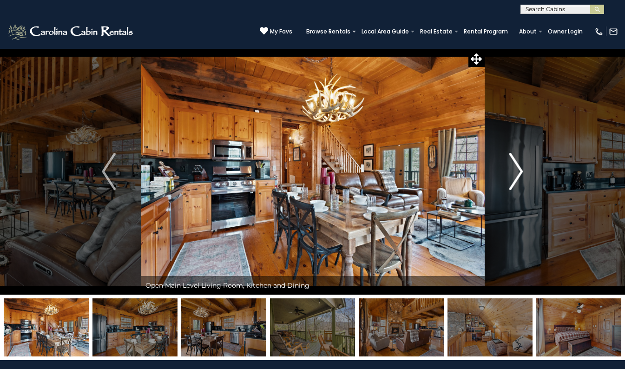
click at [524, 170] on button "Next" at bounding box center [516, 171] width 64 height 246
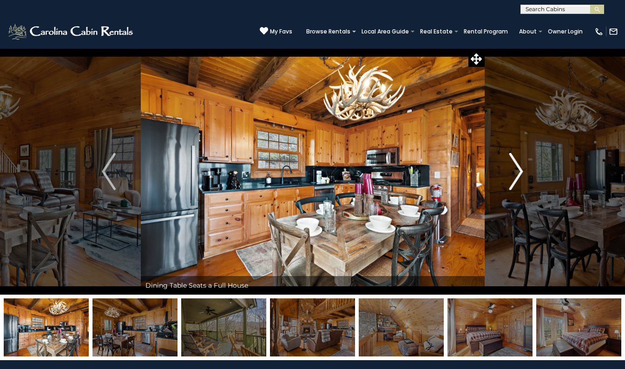
click at [524, 170] on button "Next" at bounding box center [516, 171] width 64 height 246
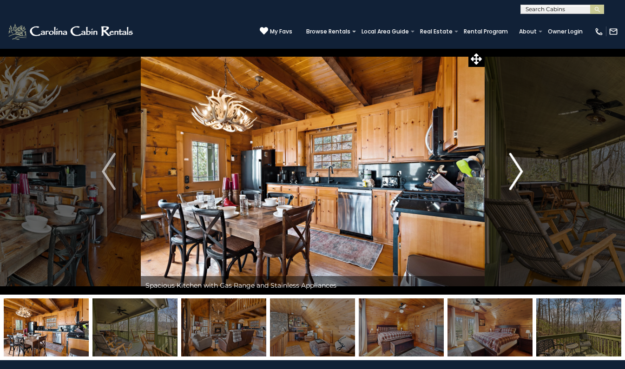
click at [524, 170] on button "Next" at bounding box center [516, 171] width 64 height 246
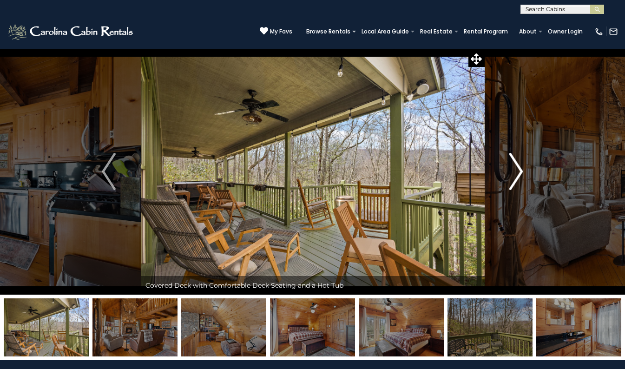
click at [524, 170] on button "Next" at bounding box center [516, 171] width 64 height 246
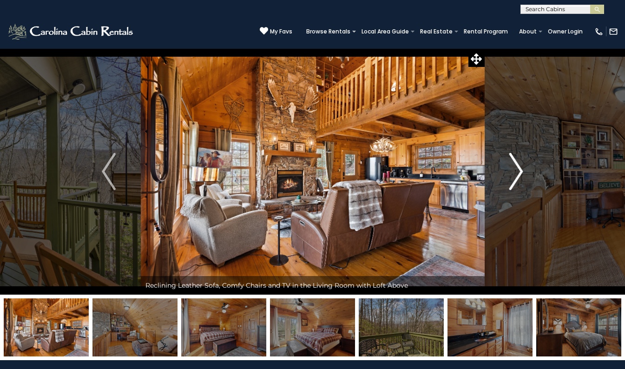
click at [524, 170] on button "Next" at bounding box center [516, 171] width 64 height 246
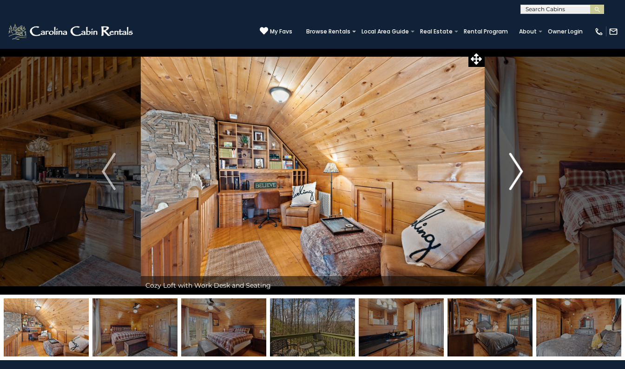
click at [524, 170] on button "Next" at bounding box center [516, 171] width 64 height 246
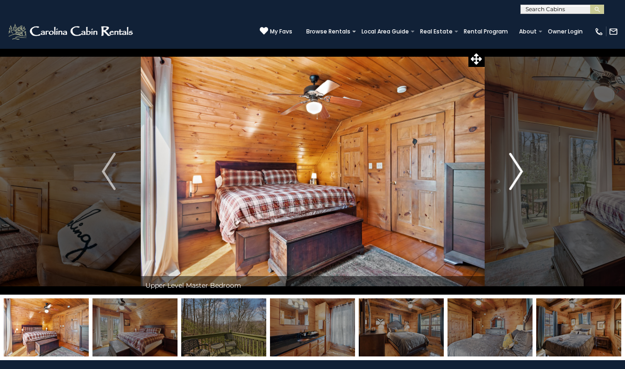
click at [524, 170] on button "Next" at bounding box center [516, 171] width 64 height 246
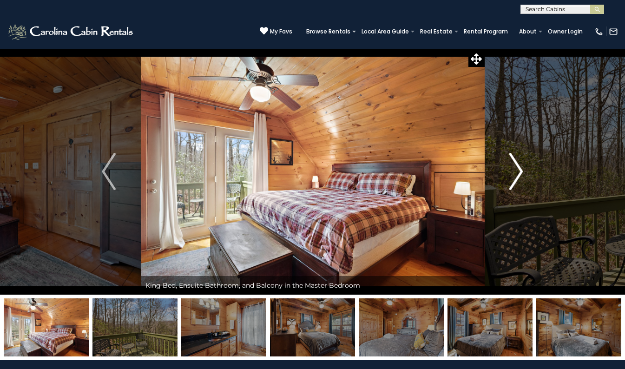
click at [524, 170] on button "Next" at bounding box center [516, 171] width 64 height 246
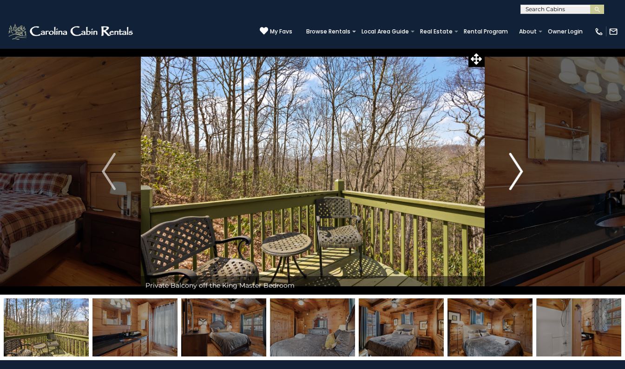
click at [524, 170] on button "Next" at bounding box center [516, 171] width 64 height 246
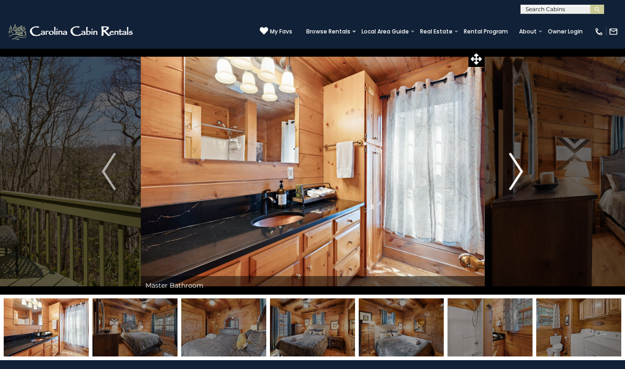
click at [524, 170] on button "Next" at bounding box center [516, 171] width 64 height 246
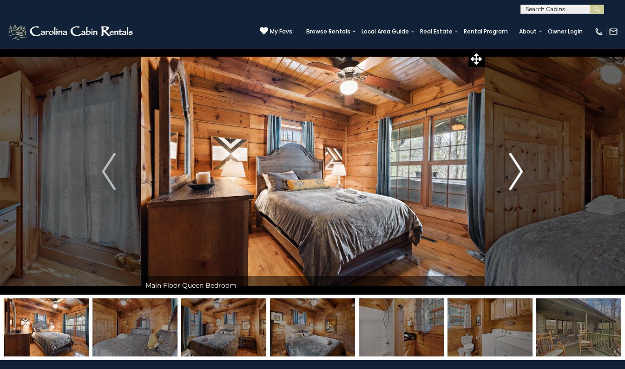
click at [524, 170] on button "Next" at bounding box center [516, 171] width 64 height 246
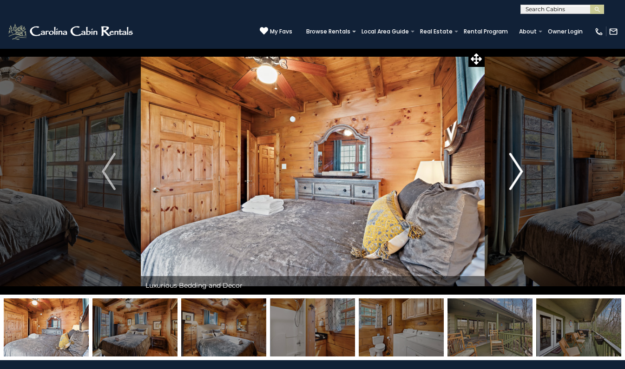
click at [524, 170] on button "Next" at bounding box center [516, 171] width 64 height 246
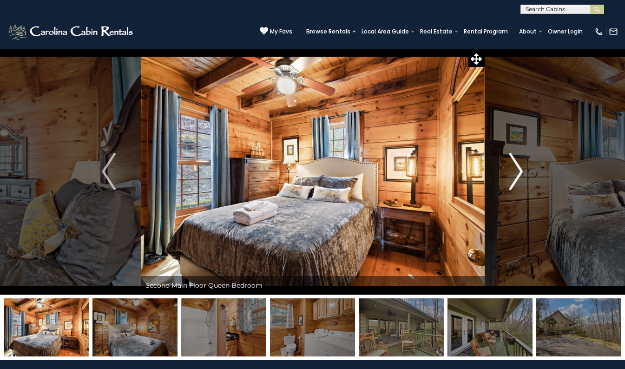
click at [524, 170] on button "Next" at bounding box center [516, 171] width 64 height 246
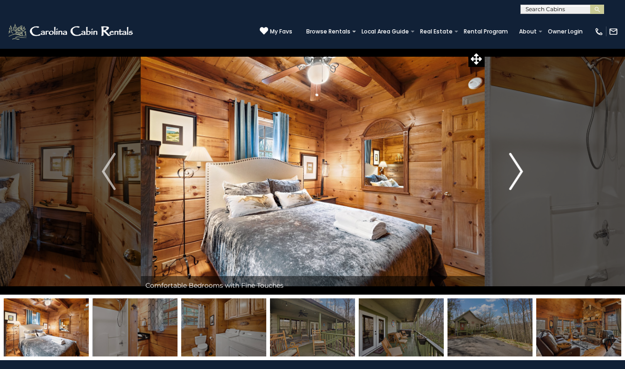
click at [524, 170] on button "Next" at bounding box center [516, 171] width 64 height 246
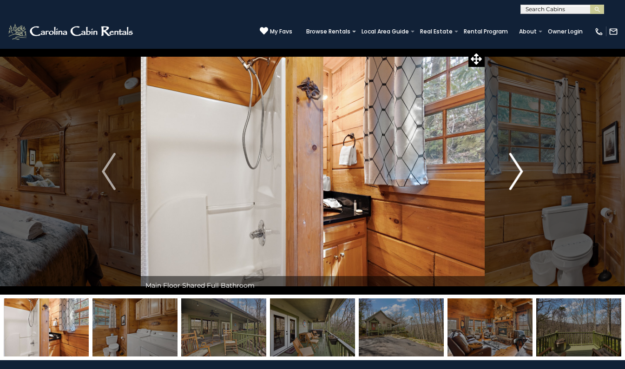
click at [524, 170] on button "Next" at bounding box center [516, 171] width 64 height 246
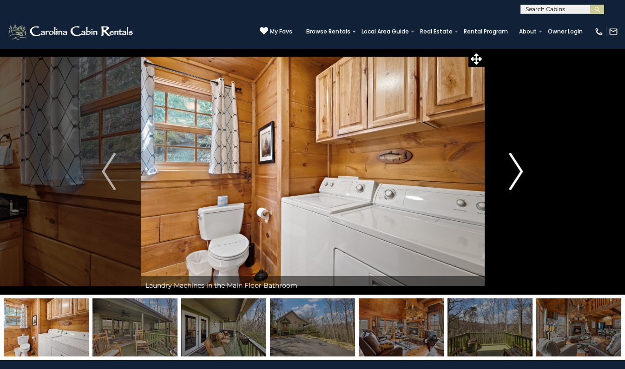
click at [524, 170] on button "Next" at bounding box center [516, 171] width 64 height 246
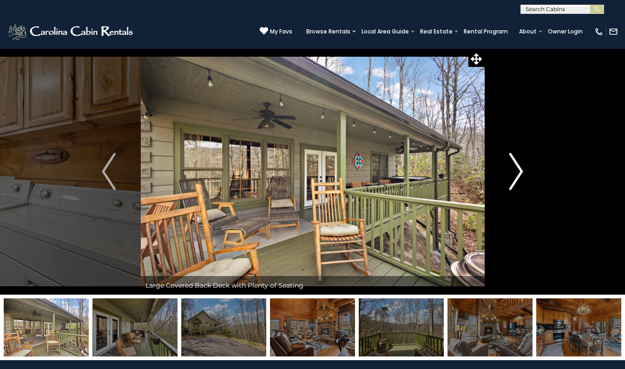
click at [524, 170] on button "Next" at bounding box center [516, 171] width 64 height 246
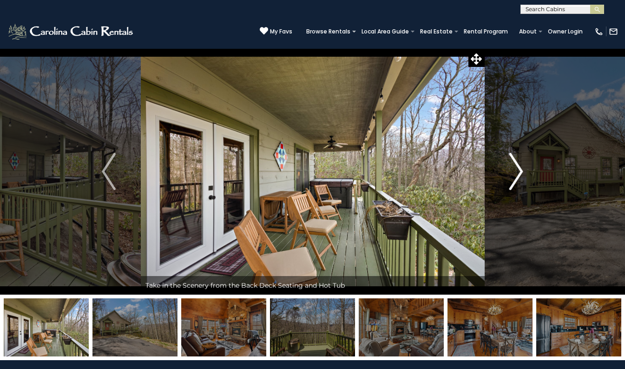
click at [524, 170] on button "Next" at bounding box center [516, 171] width 64 height 246
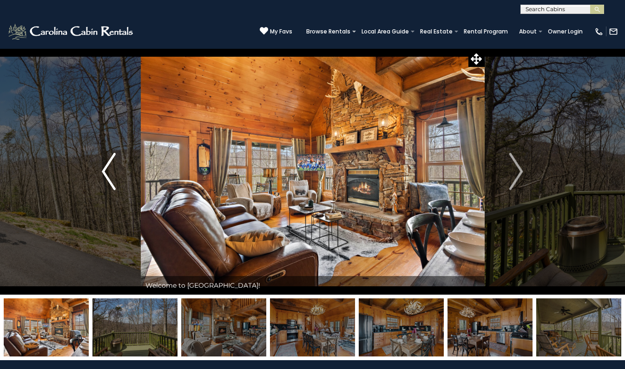
click at [98, 173] on button "Previous" at bounding box center [109, 171] width 64 height 246
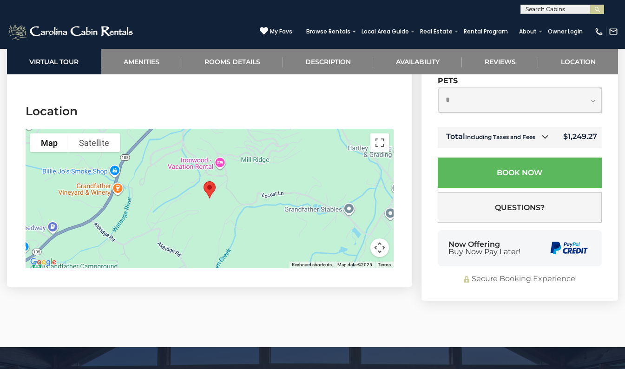
scroll to position [2155, 0]
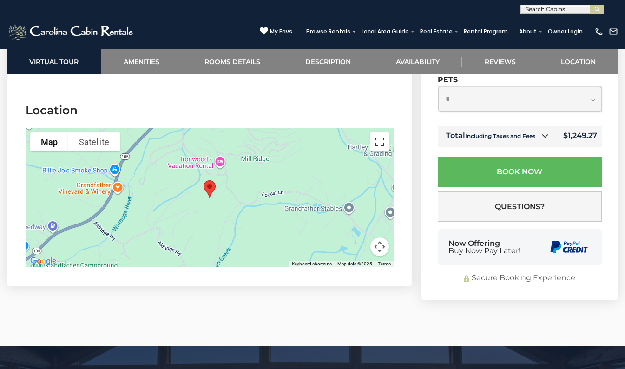
click at [377, 142] on button "Toggle fullscreen view" at bounding box center [379, 141] width 19 height 19
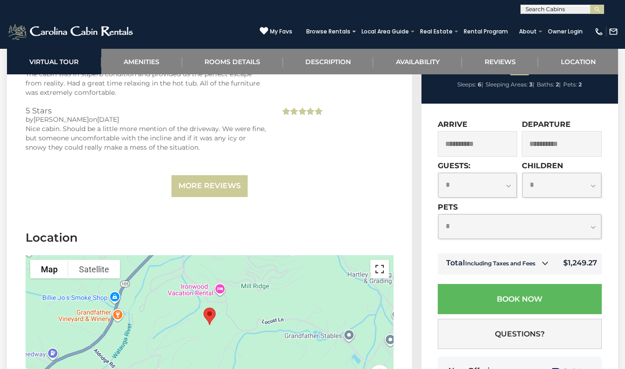
scroll to position [2021, 0]
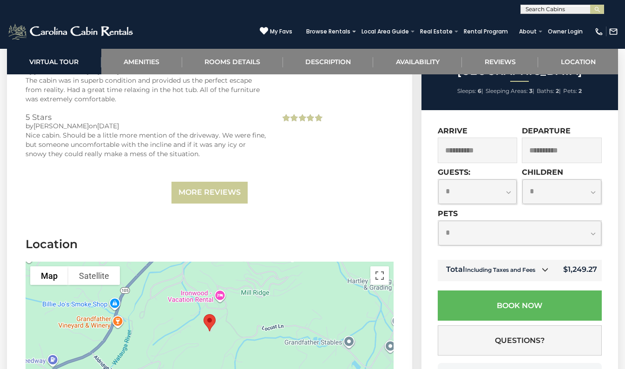
click at [477, 228] on select "**********" at bounding box center [519, 233] width 163 height 25
select select "*"
click at [438, 221] on select "**********" at bounding box center [519, 233] width 163 height 25
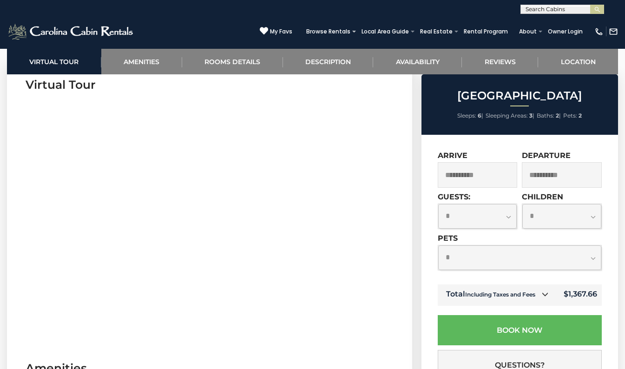
scroll to position [389, 0]
drag, startPoint x: 490, startPoint y: 261, endPoint x: 456, endPoint y: 255, distance: 34.5
click at [456, 255] on select "**********" at bounding box center [519, 257] width 163 height 25
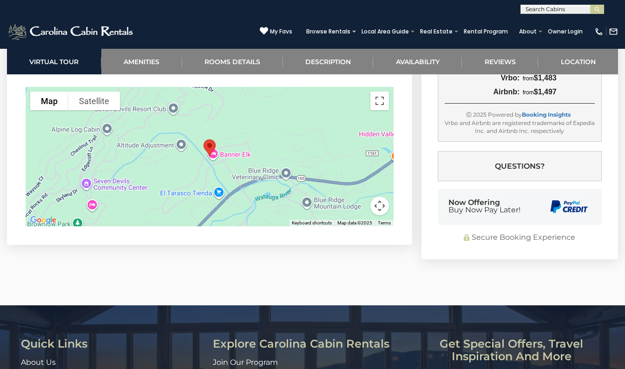
scroll to position [2042, 0]
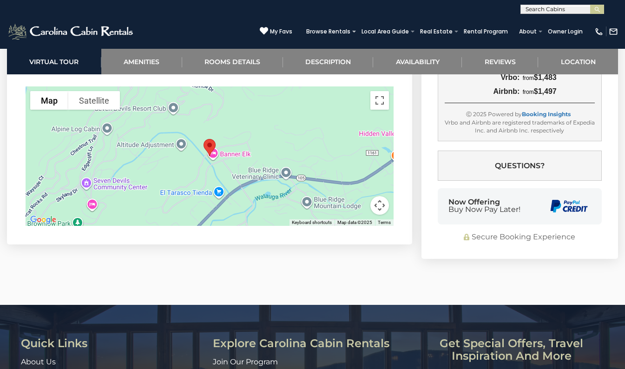
click at [264, 181] on div at bounding box center [210, 155] width 368 height 139
click at [381, 110] on button "Toggle fullscreen view" at bounding box center [379, 100] width 19 height 19
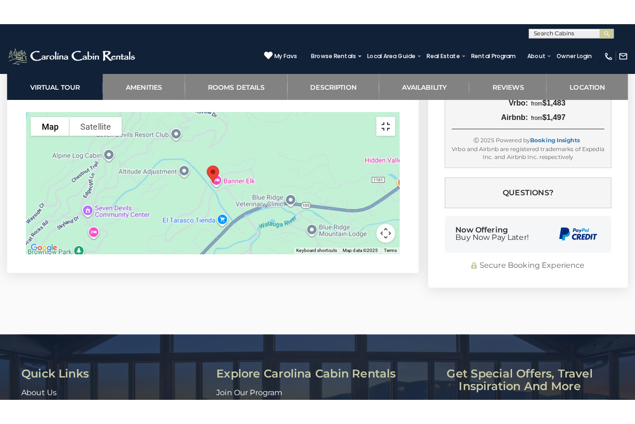
scroll to position [2016, 0]
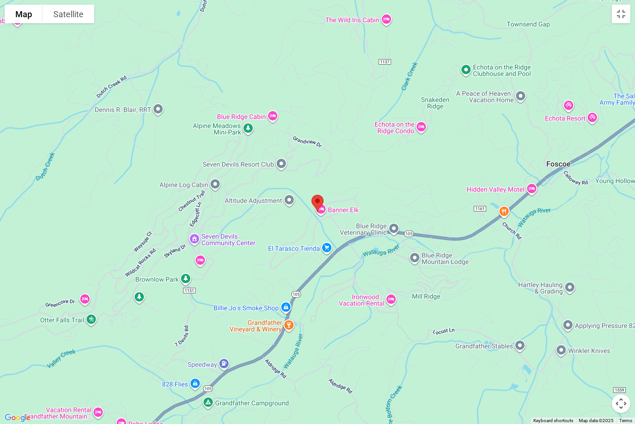
click at [345, 205] on div at bounding box center [317, 212] width 635 height 424
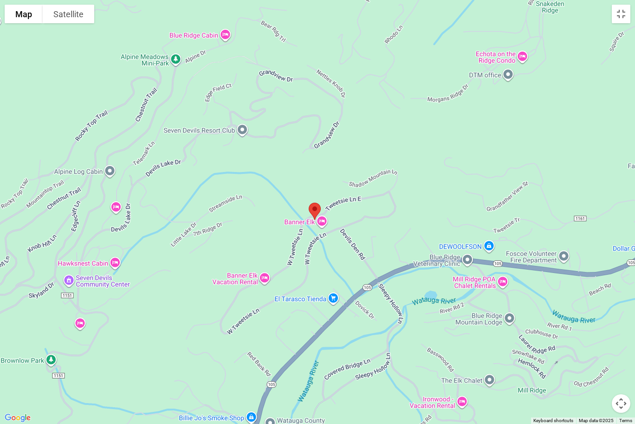
drag, startPoint x: 324, startPoint y: 331, endPoint x: 349, endPoint y: 329, distance: 25.6
click at [349, 329] on div at bounding box center [317, 212] width 635 height 424
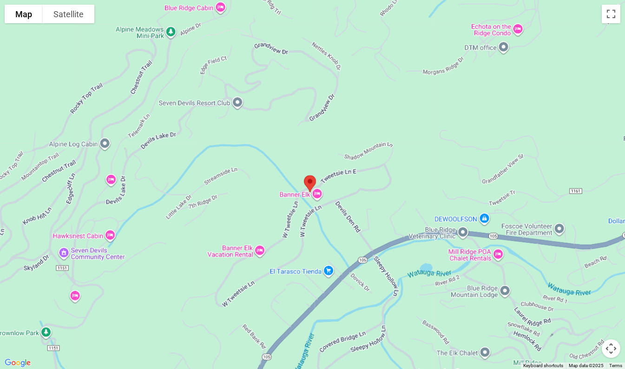
scroll to position [1754, 0]
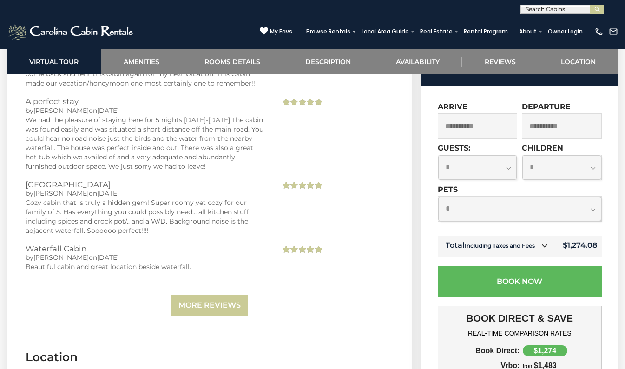
click at [468, 221] on select "**********" at bounding box center [519, 208] width 163 height 25
select select "*"
click at [438, 209] on select "**********" at bounding box center [519, 208] width 163 height 25
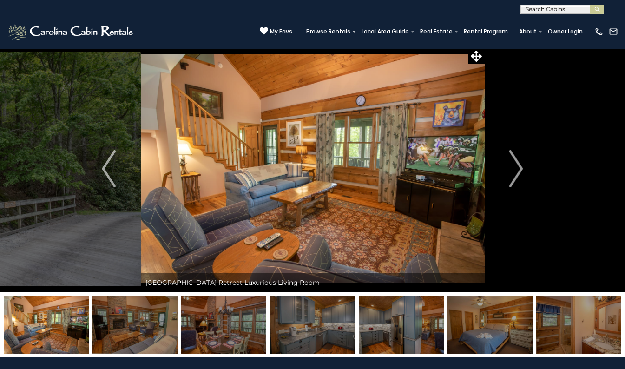
scroll to position [0, 0]
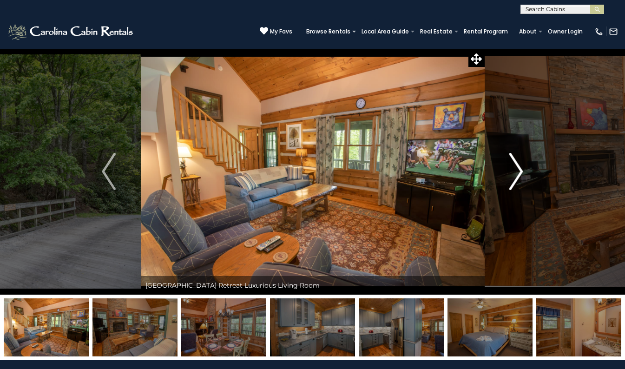
click at [513, 173] on img "Next" at bounding box center [516, 171] width 14 height 37
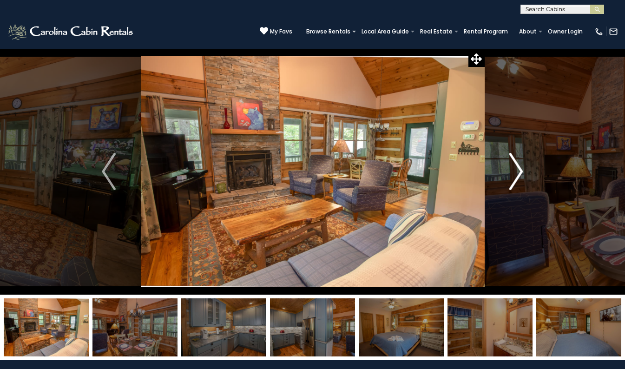
click at [513, 173] on img "Next" at bounding box center [516, 171] width 14 height 37
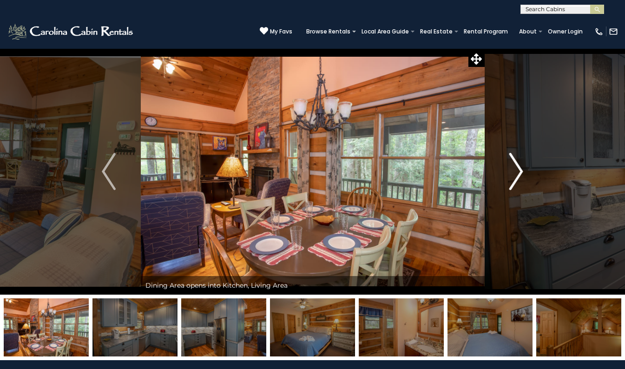
click at [513, 173] on img "Next" at bounding box center [516, 171] width 14 height 37
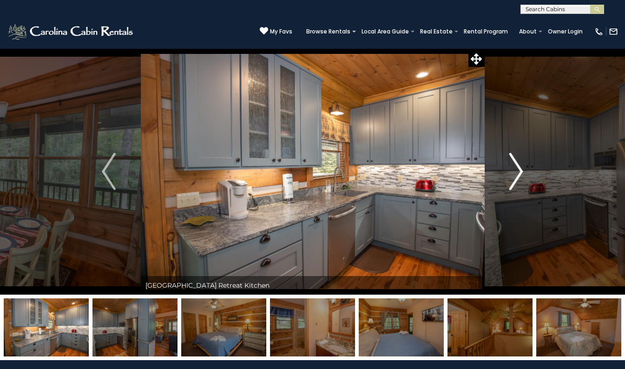
click at [513, 173] on img "Next" at bounding box center [516, 171] width 14 height 37
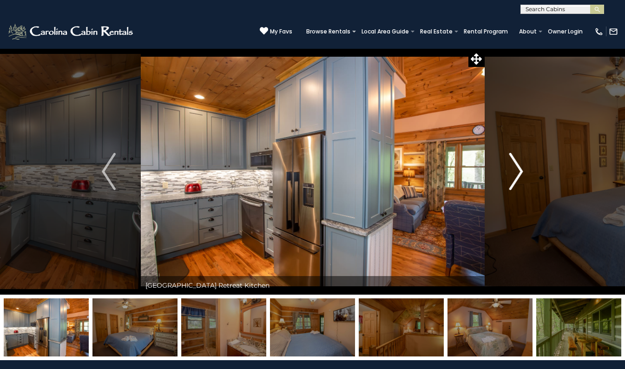
click at [513, 173] on img "Next" at bounding box center [516, 171] width 14 height 37
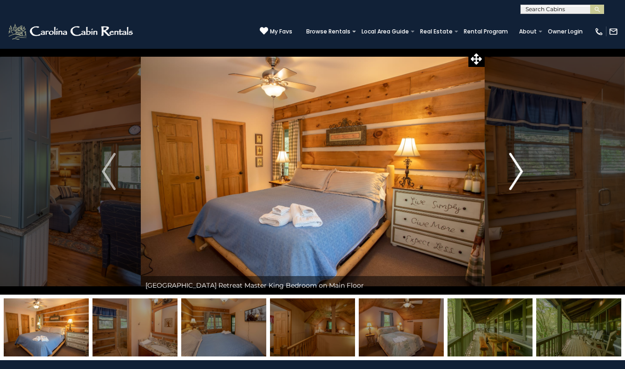
click at [513, 173] on img "Next" at bounding box center [516, 171] width 14 height 37
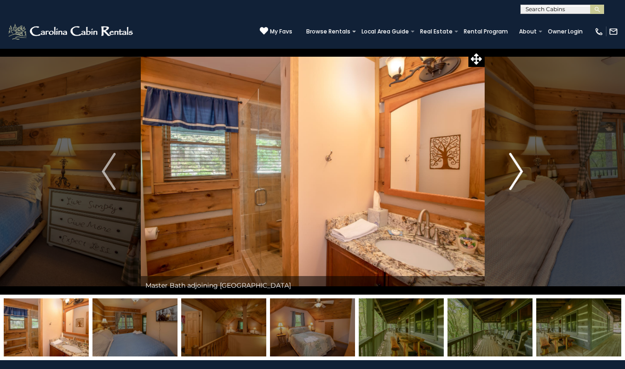
click at [513, 173] on img "Next" at bounding box center [516, 171] width 14 height 37
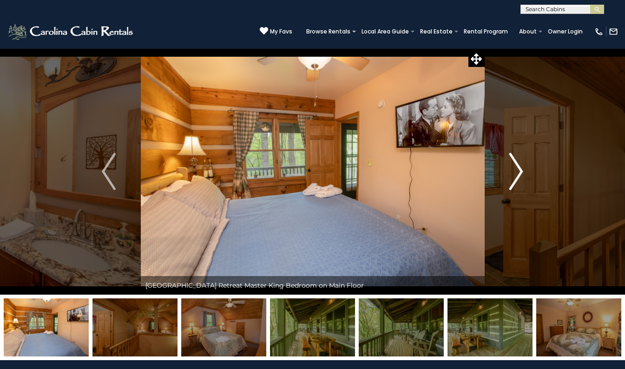
click at [513, 173] on img "Next" at bounding box center [516, 171] width 14 height 37
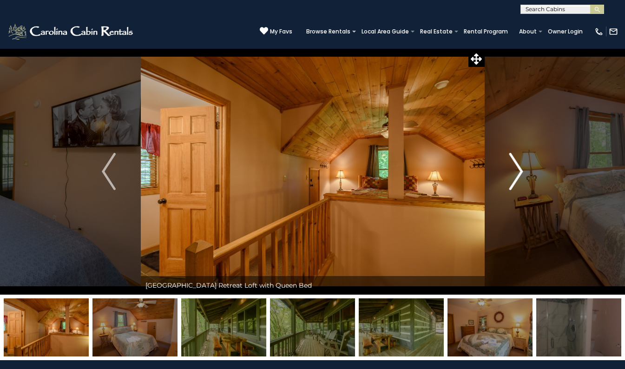
click at [513, 173] on img "Next" at bounding box center [516, 171] width 14 height 37
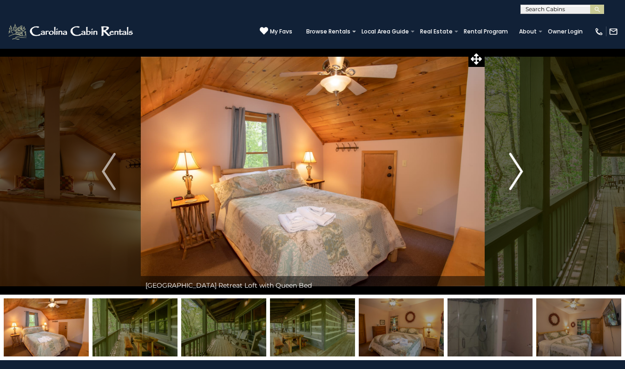
click at [513, 173] on img "Next" at bounding box center [516, 171] width 14 height 37
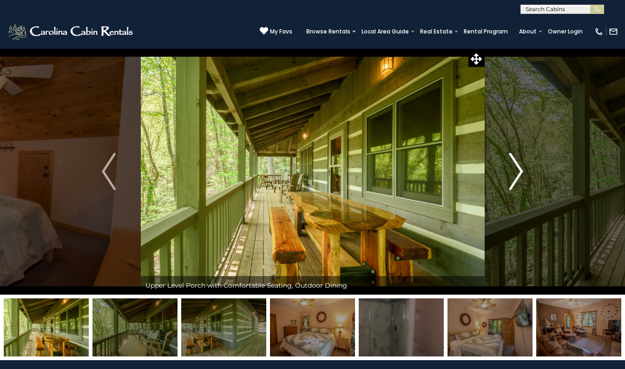
click at [513, 173] on img "Next" at bounding box center [516, 171] width 14 height 37
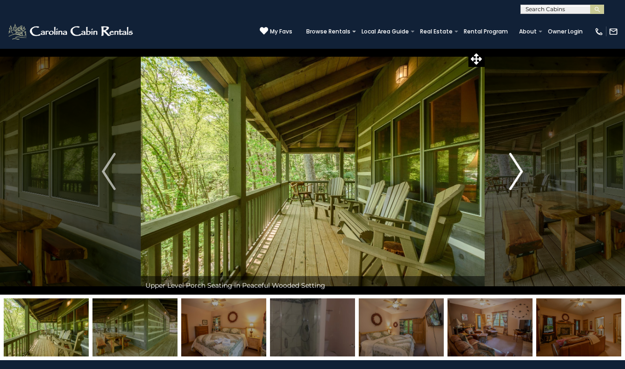
click at [513, 173] on img "Next" at bounding box center [516, 171] width 14 height 37
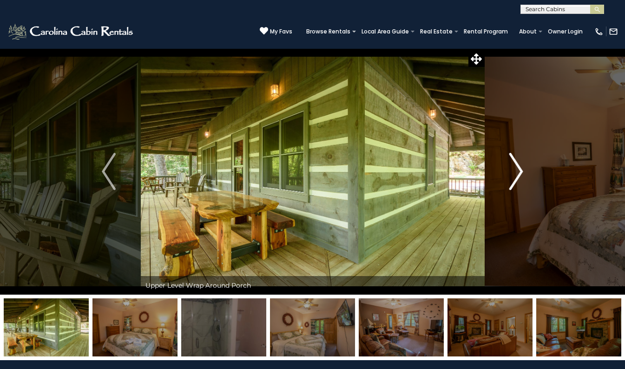
click at [513, 173] on img "Next" at bounding box center [516, 171] width 14 height 37
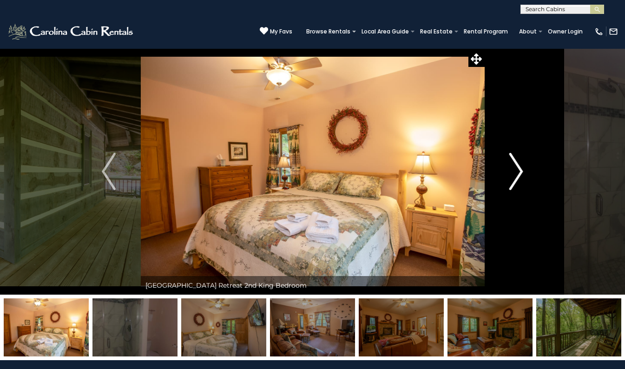
click at [513, 173] on img "Next" at bounding box center [516, 171] width 14 height 37
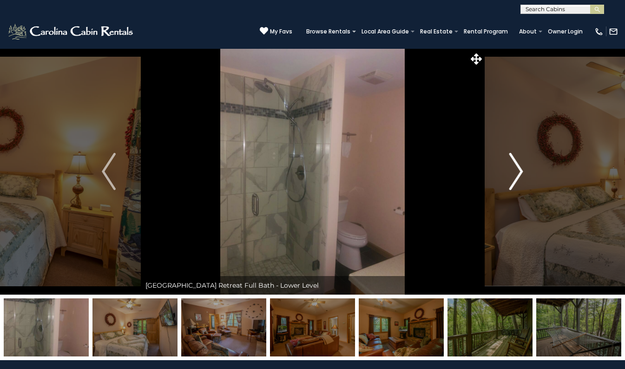
click at [513, 173] on img "Next" at bounding box center [516, 171] width 14 height 37
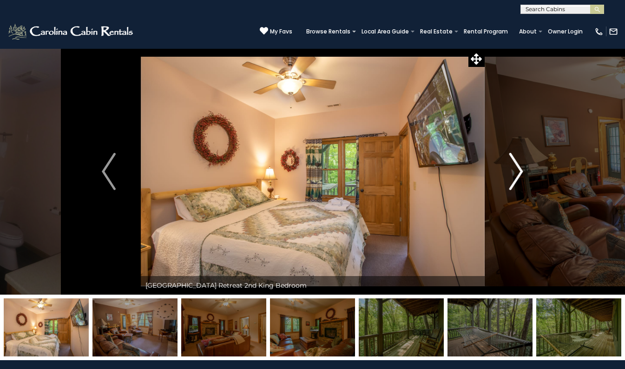
click at [513, 173] on img "Next" at bounding box center [516, 171] width 14 height 37
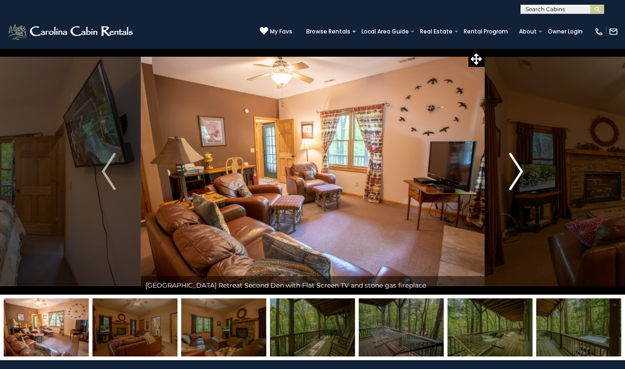
click at [513, 173] on img "Next" at bounding box center [516, 171] width 14 height 37
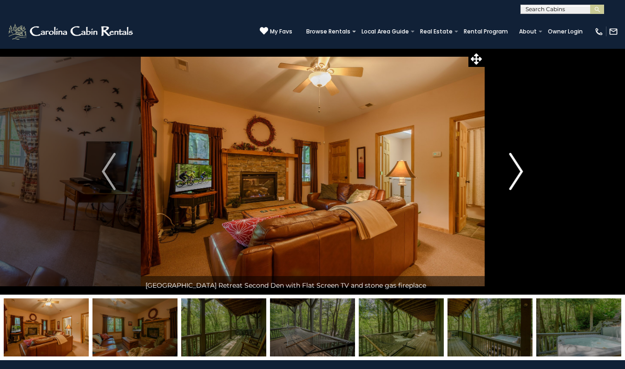
click at [513, 173] on img "Next" at bounding box center [516, 171] width 14 height 37
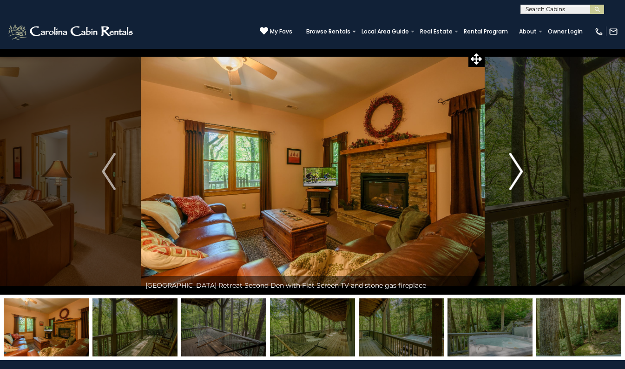
click at [513, 173] on img "Next" at bounding box center [516, 171] width 14 height 37
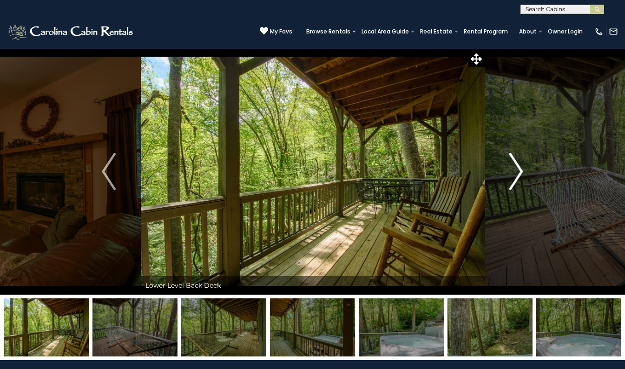
click at [513, 173] on img "Next" at bounding box center [516, 171] width 14 height 37
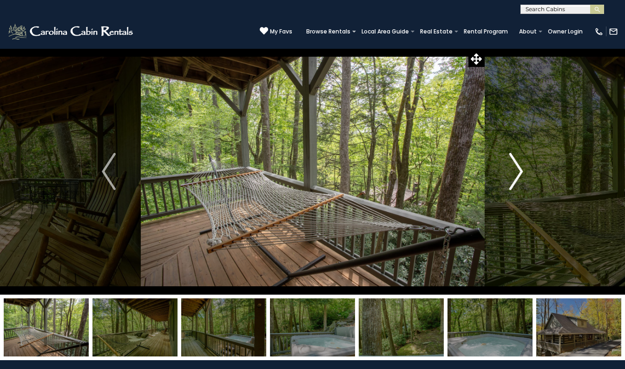
click at [513, 173] on img "Next" at bounding box center [516, 171] width 14 height 37
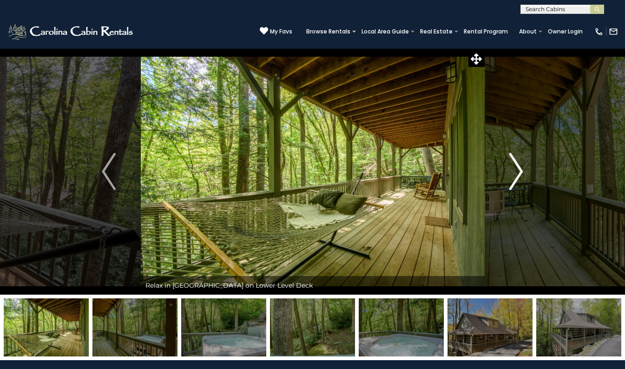
click at [515, 171] on img "Next" at bounding box center [516, 171] width 14 height 37
